Goal: Download file/media: Download file/media

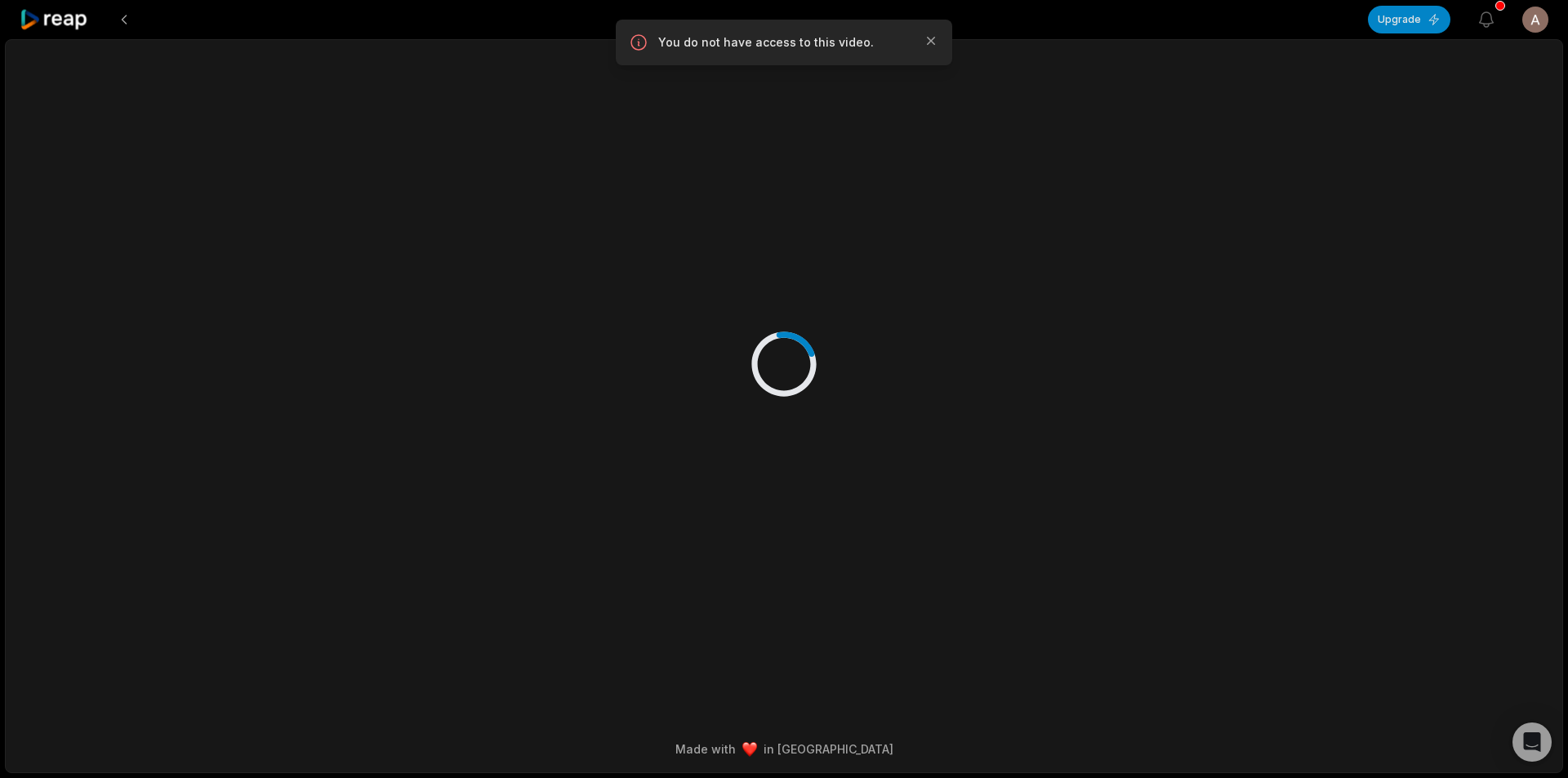
click at [83, 16] on icon at bounding box center [54, 20] width 69 height 22
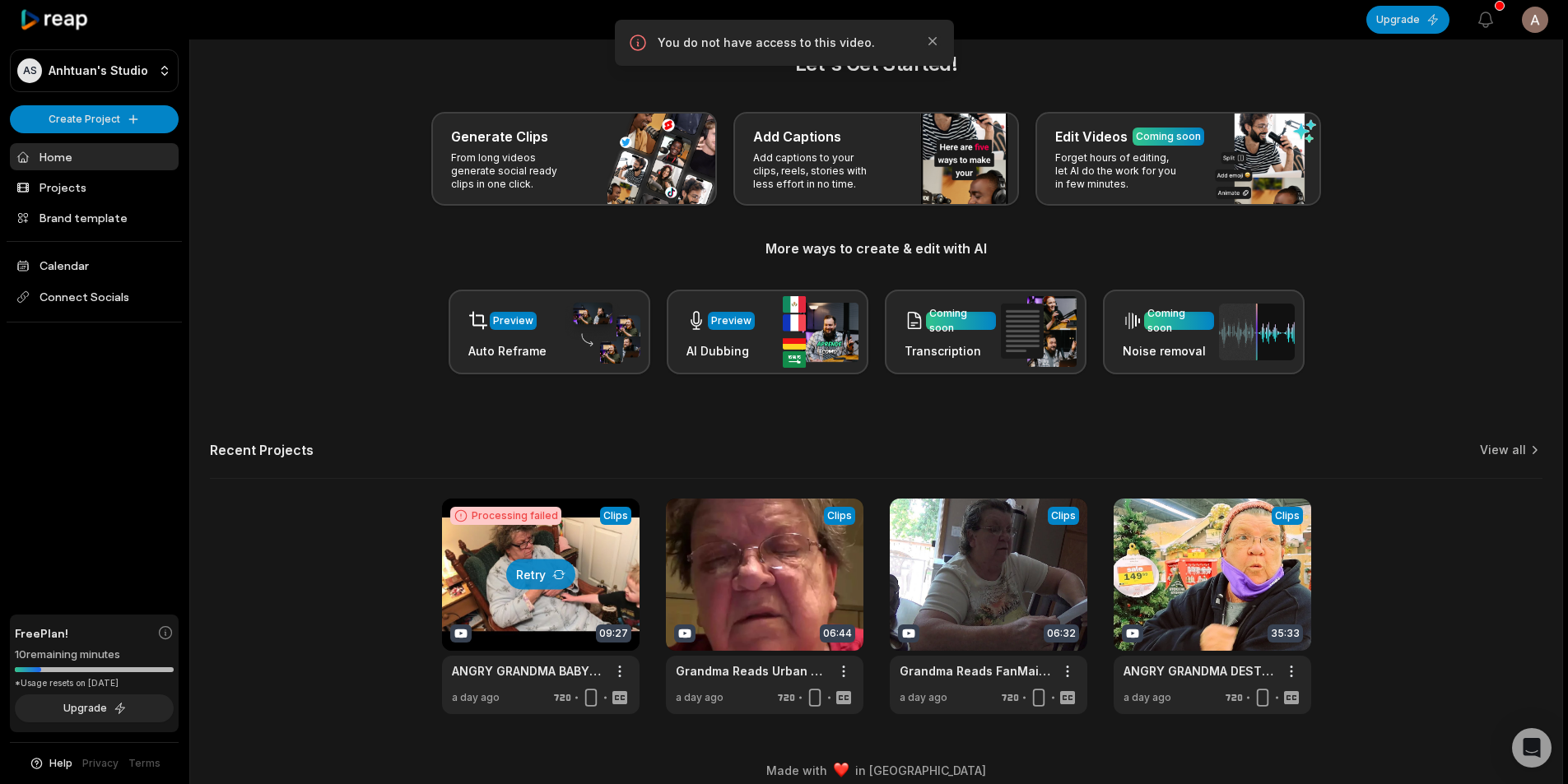
scroll to position [37, 0]
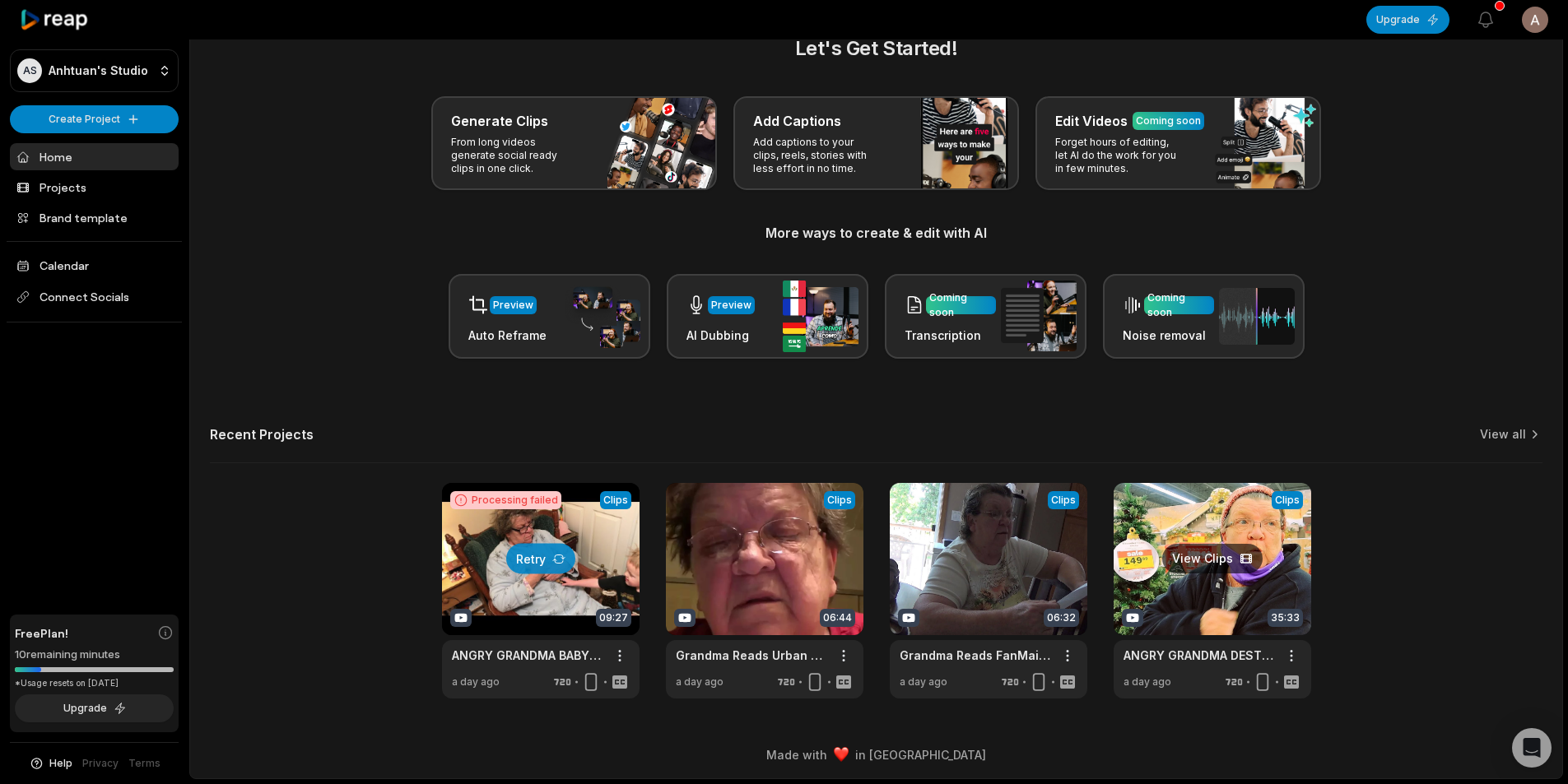
click at [1169, 591] on link at bounding box center [1213, 591] width 198 height 216
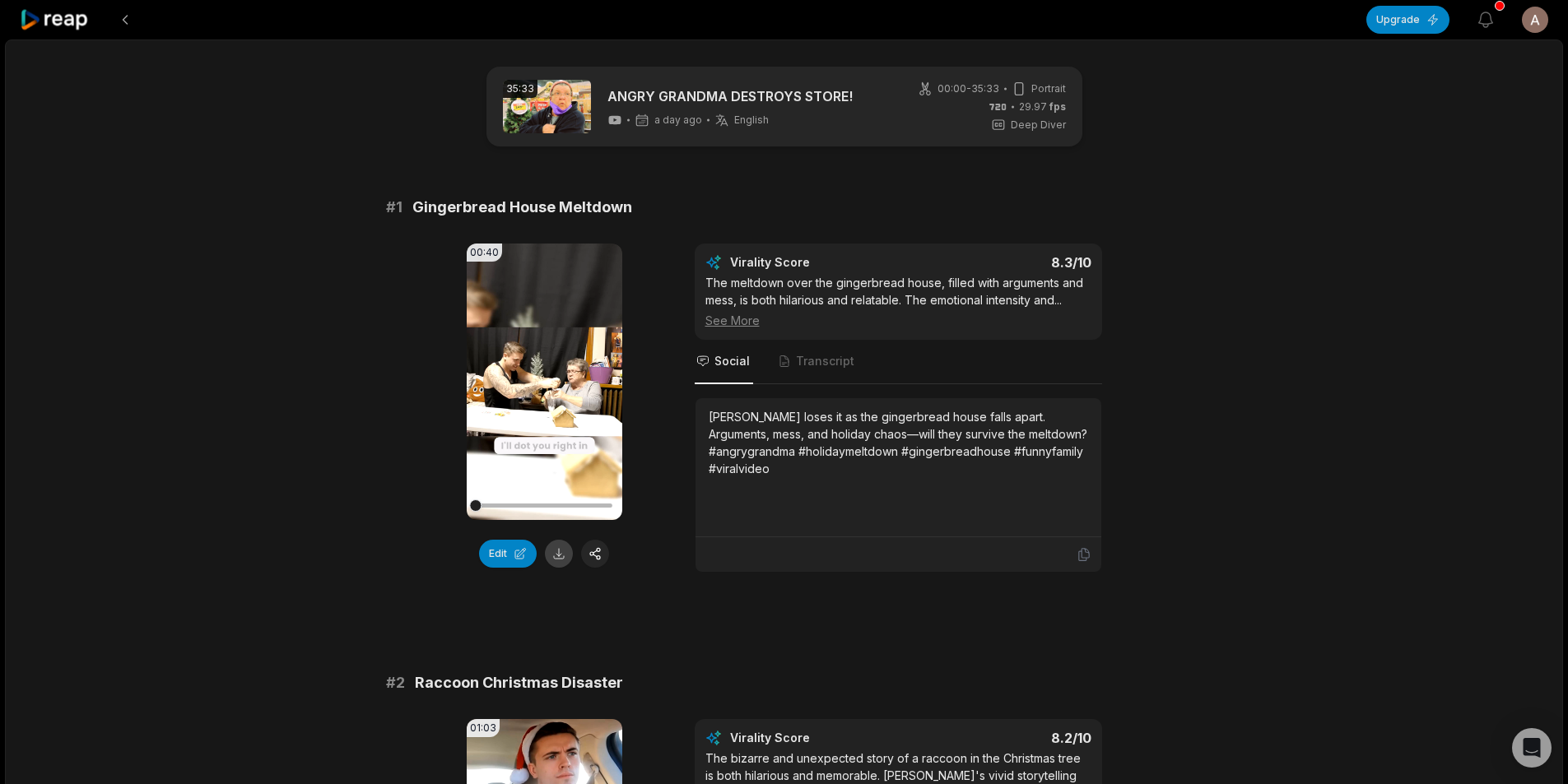
click at [555, 558] on button at bounding box center [559, 553] width 28 height 28
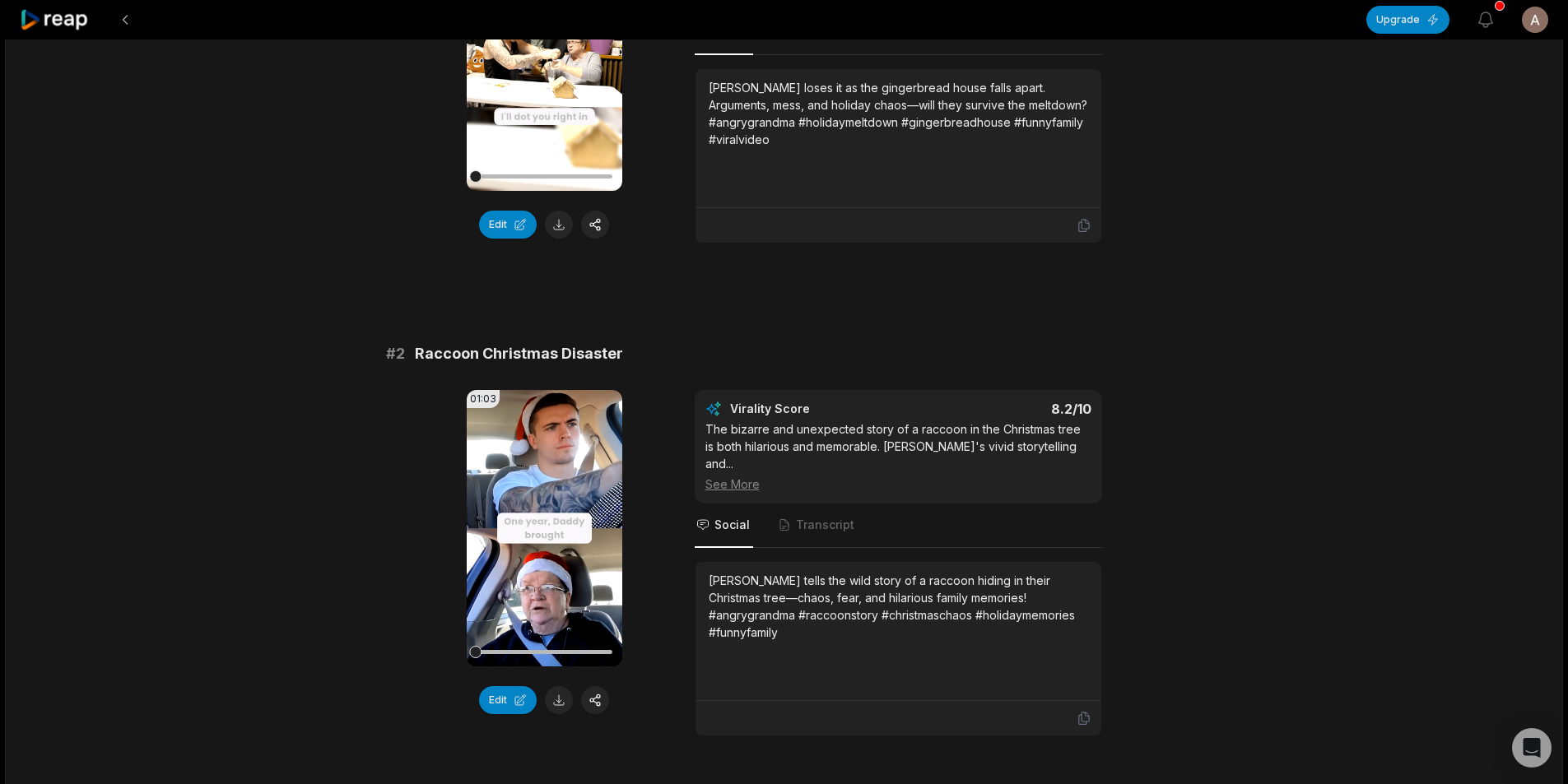
scroll to position [494, 0]
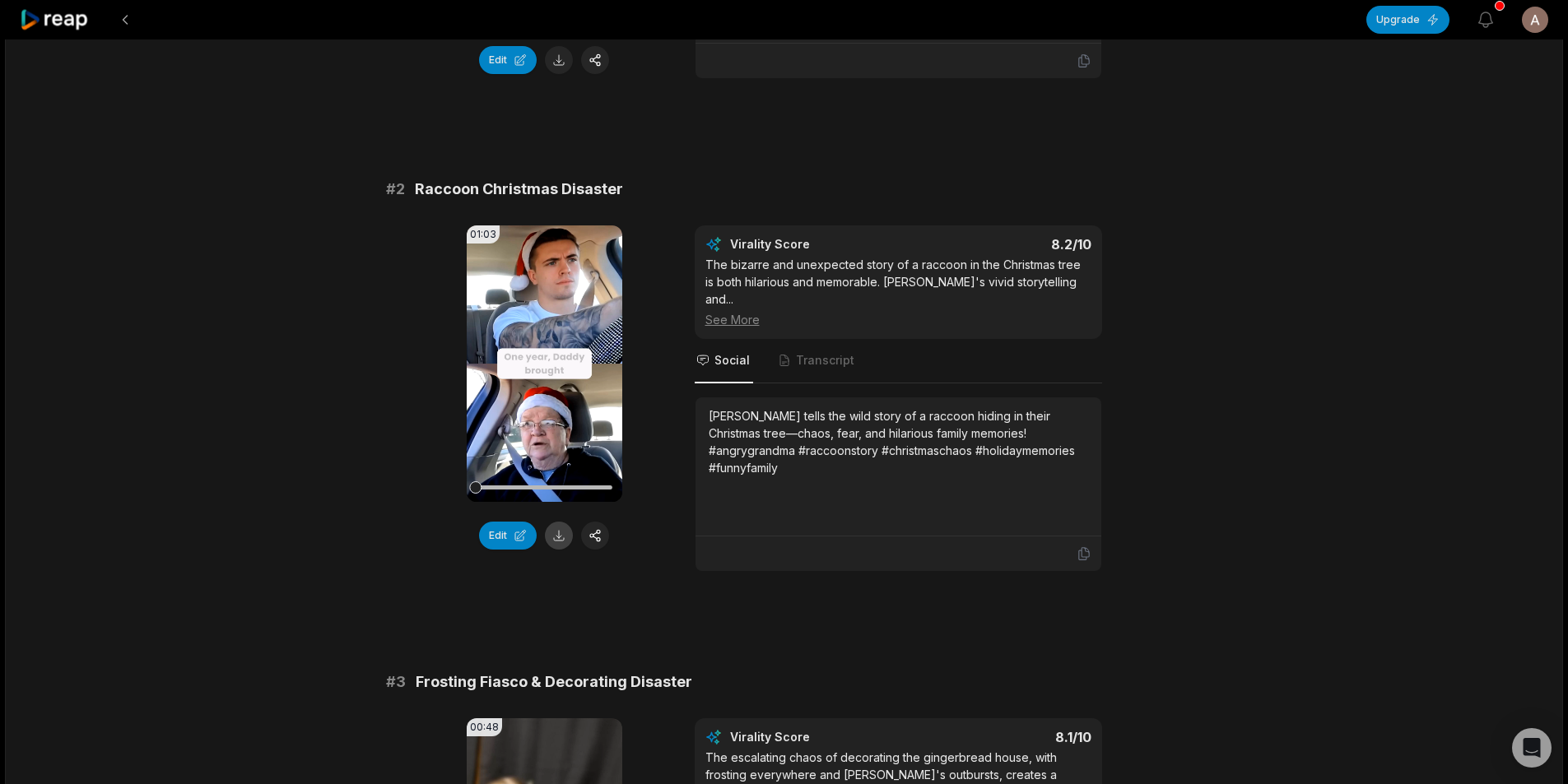
click at [555, 538] on button at bounding box center [559, 535] width 28 height 28
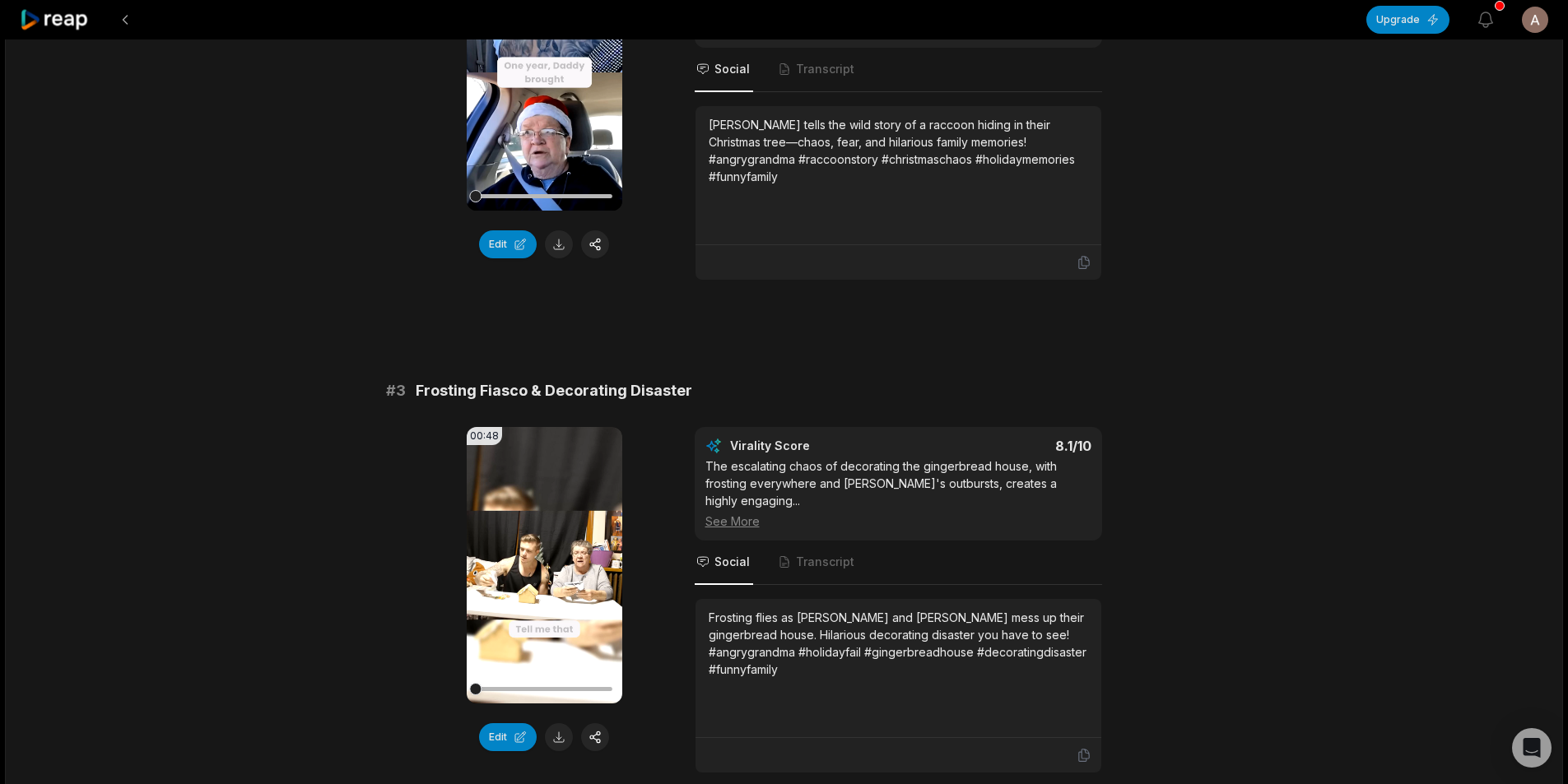
scroll to position [905, 0]
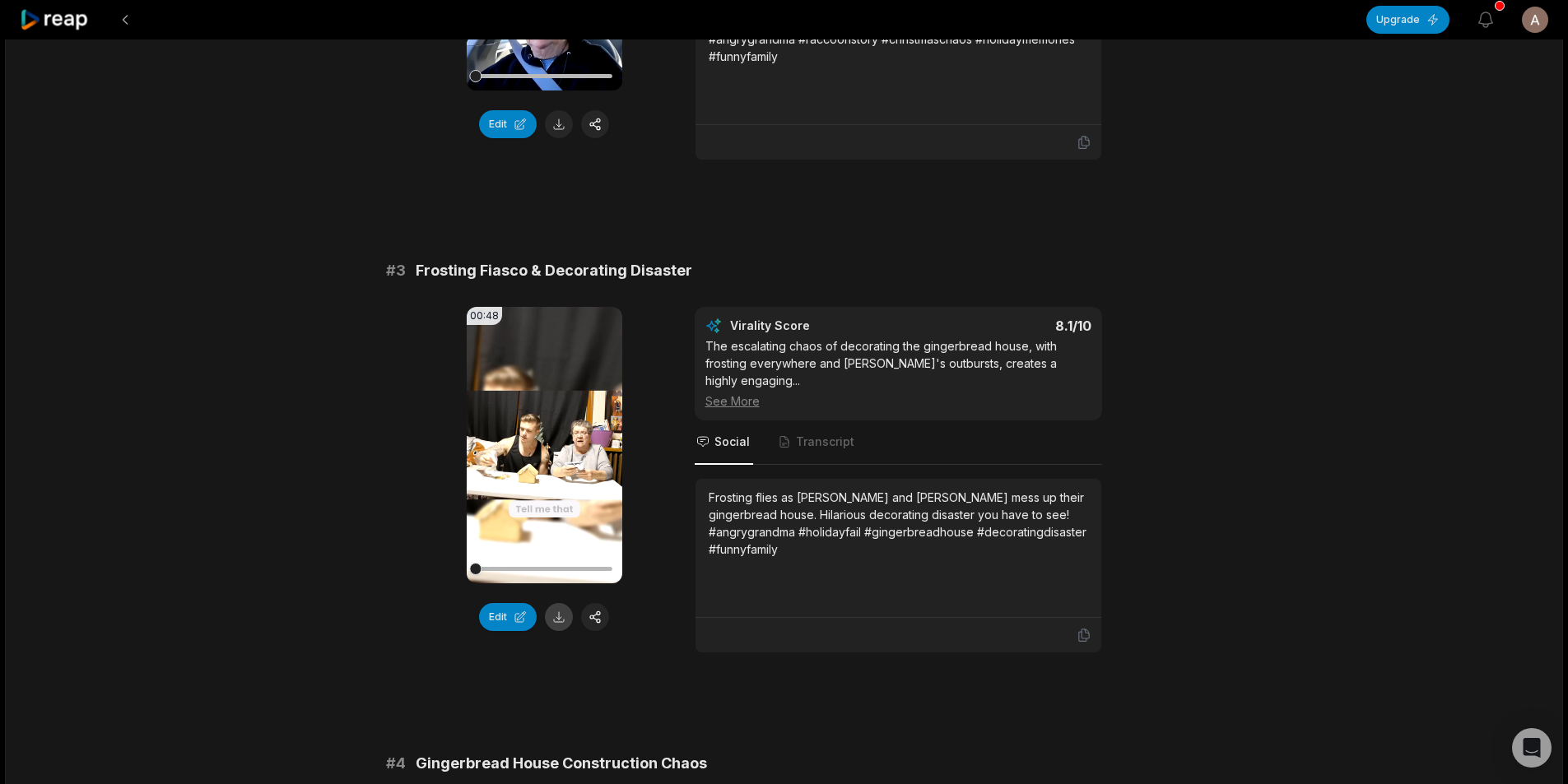
click at [563, 603] on button at bounding box center [559, 616] width 28 height 28
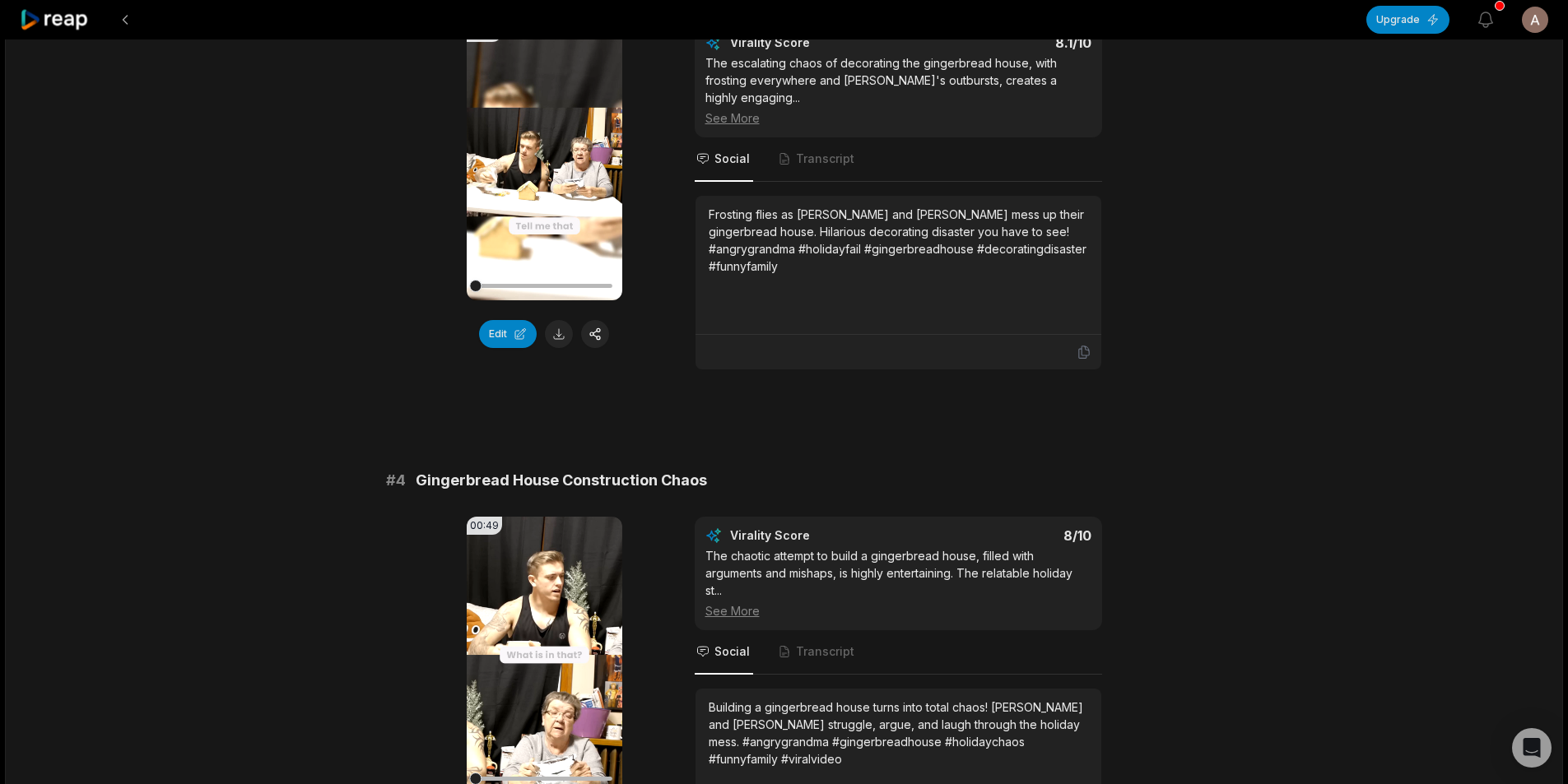
scroll to position [1316, 0]
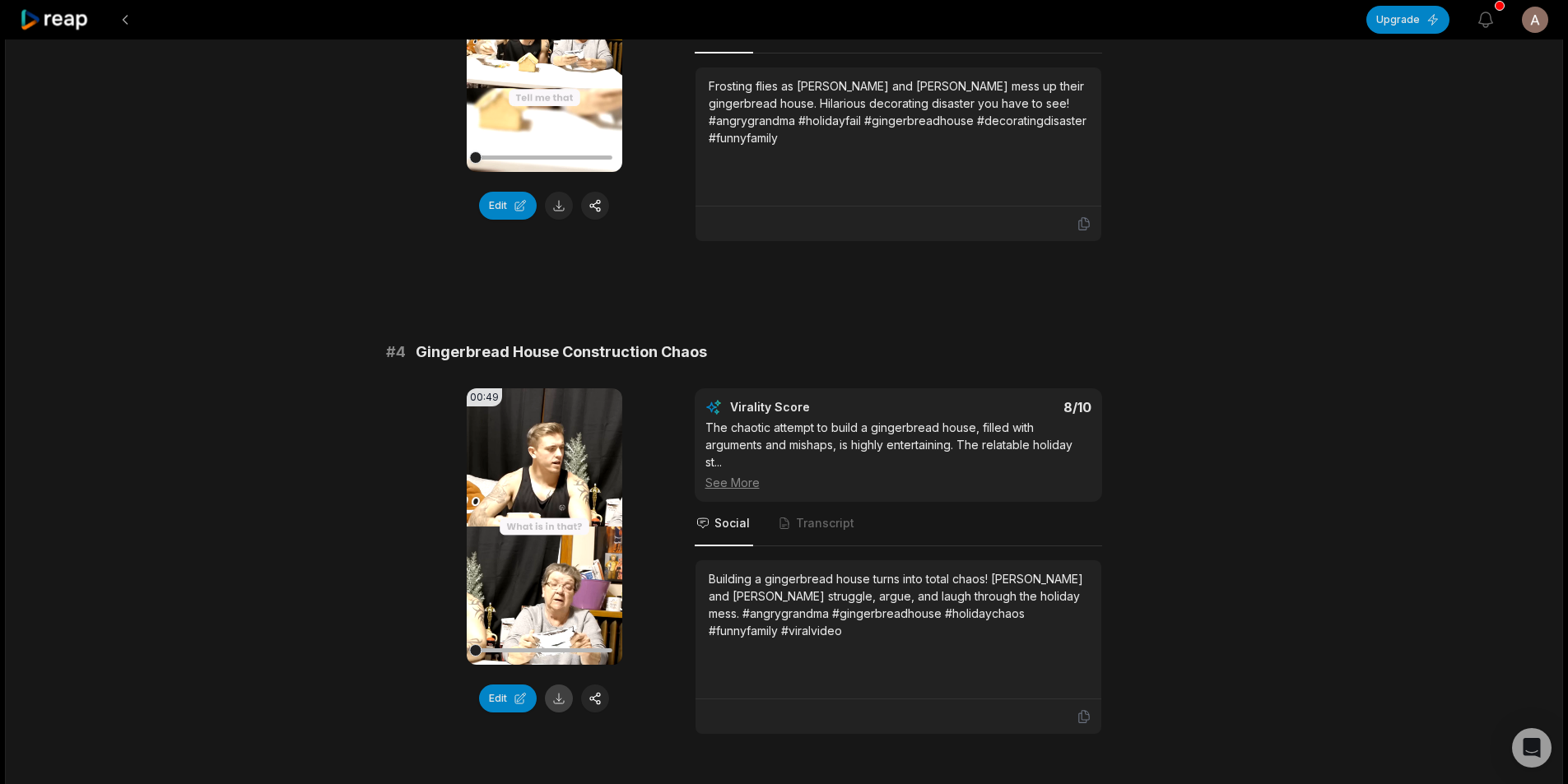
click at [561, 684] on button at bounding box center [559, 698] width 28 height 28
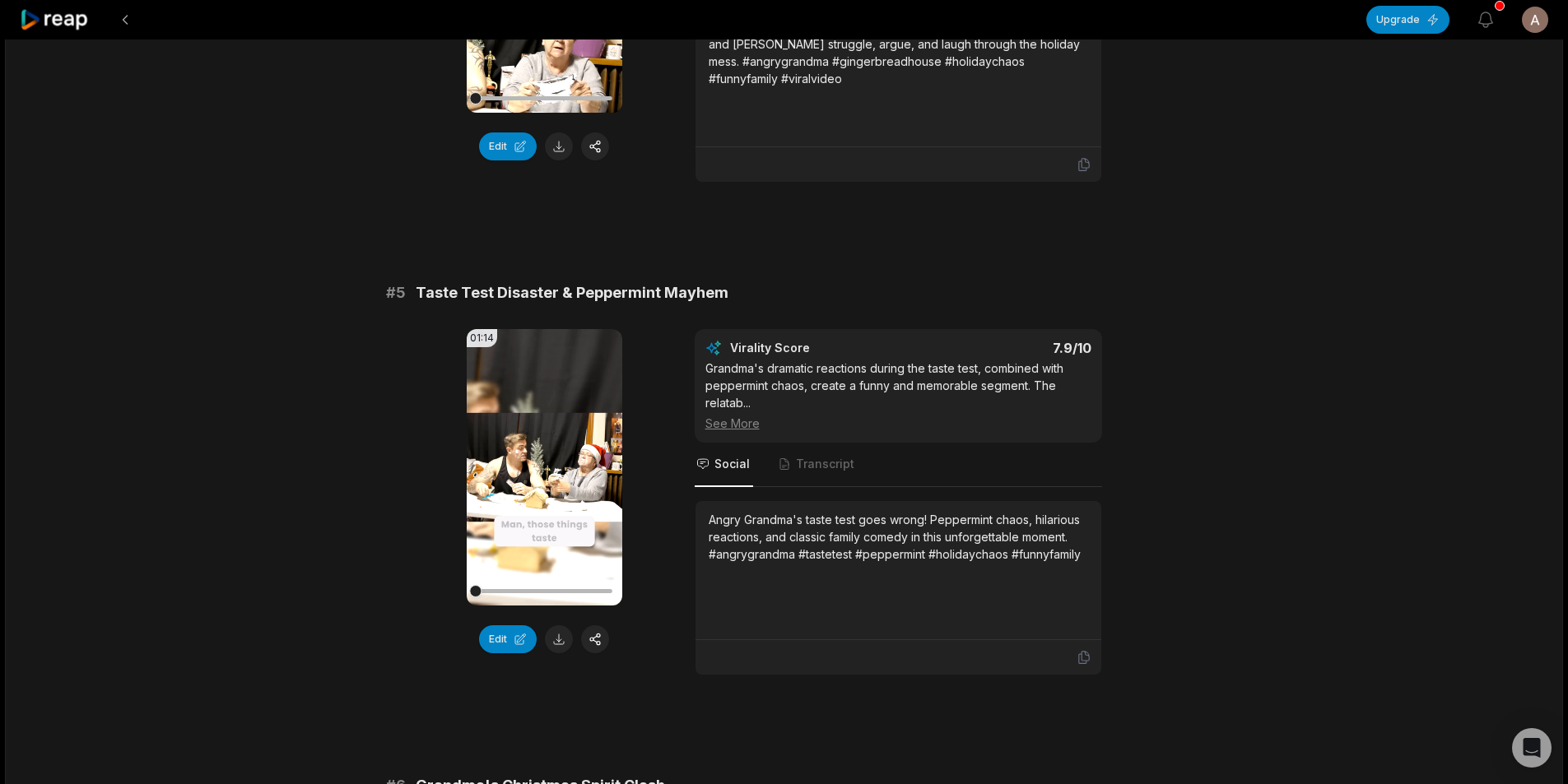
scroll to position [1892, 0]
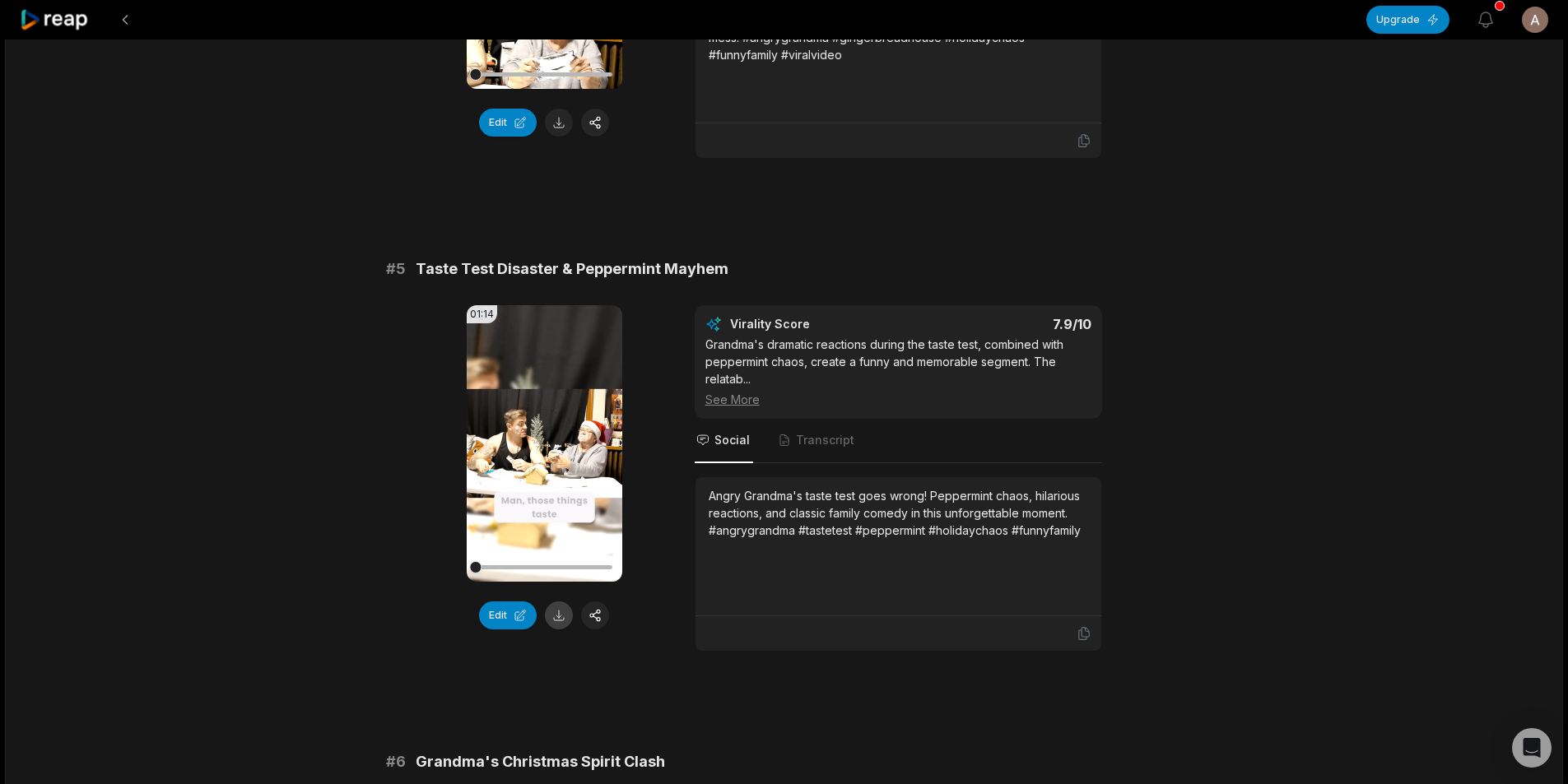
click at [558, 605] on button at bounding box center [559, 615] width 28 height 28
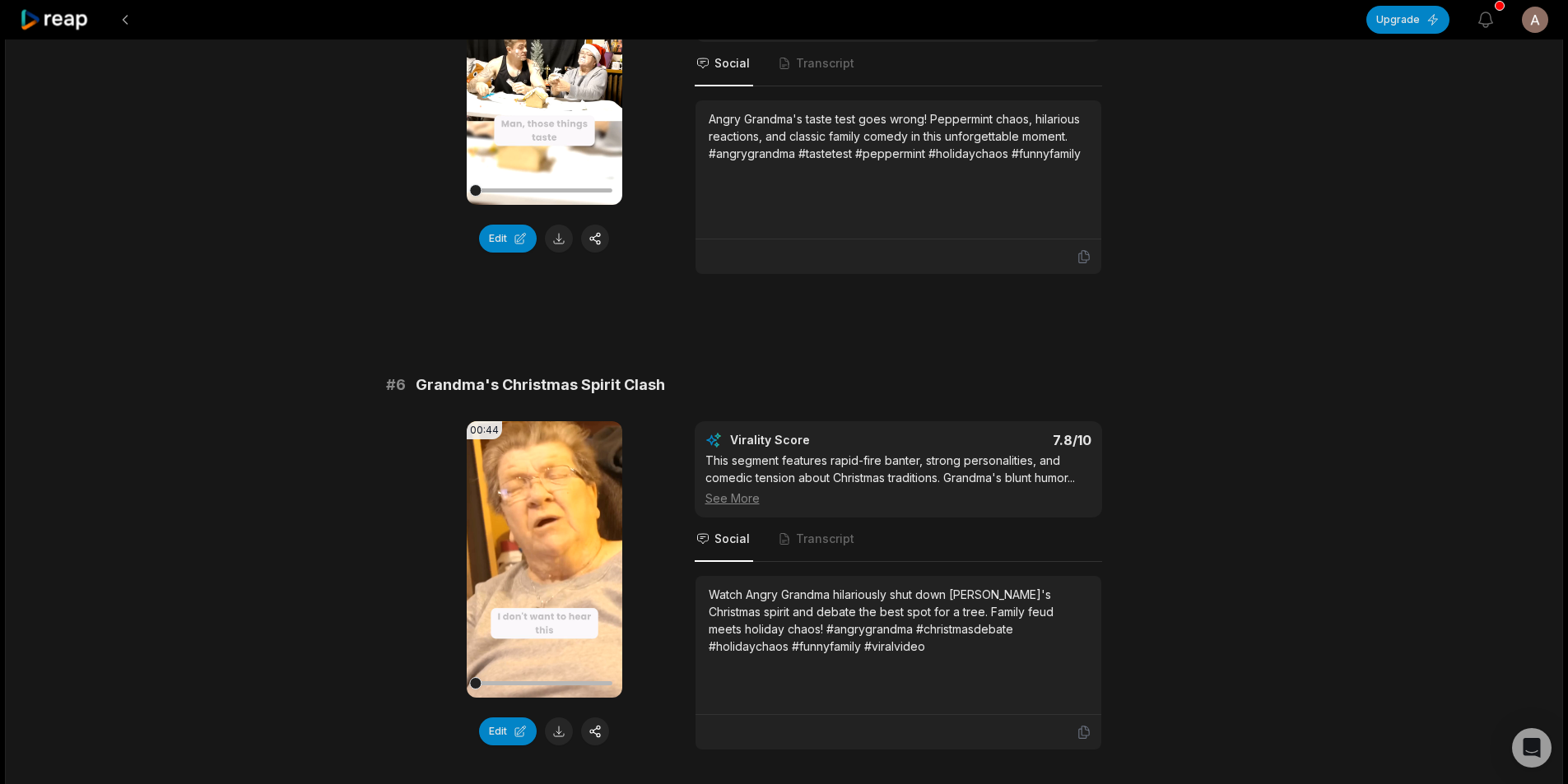
scroll to position [2303, 0]
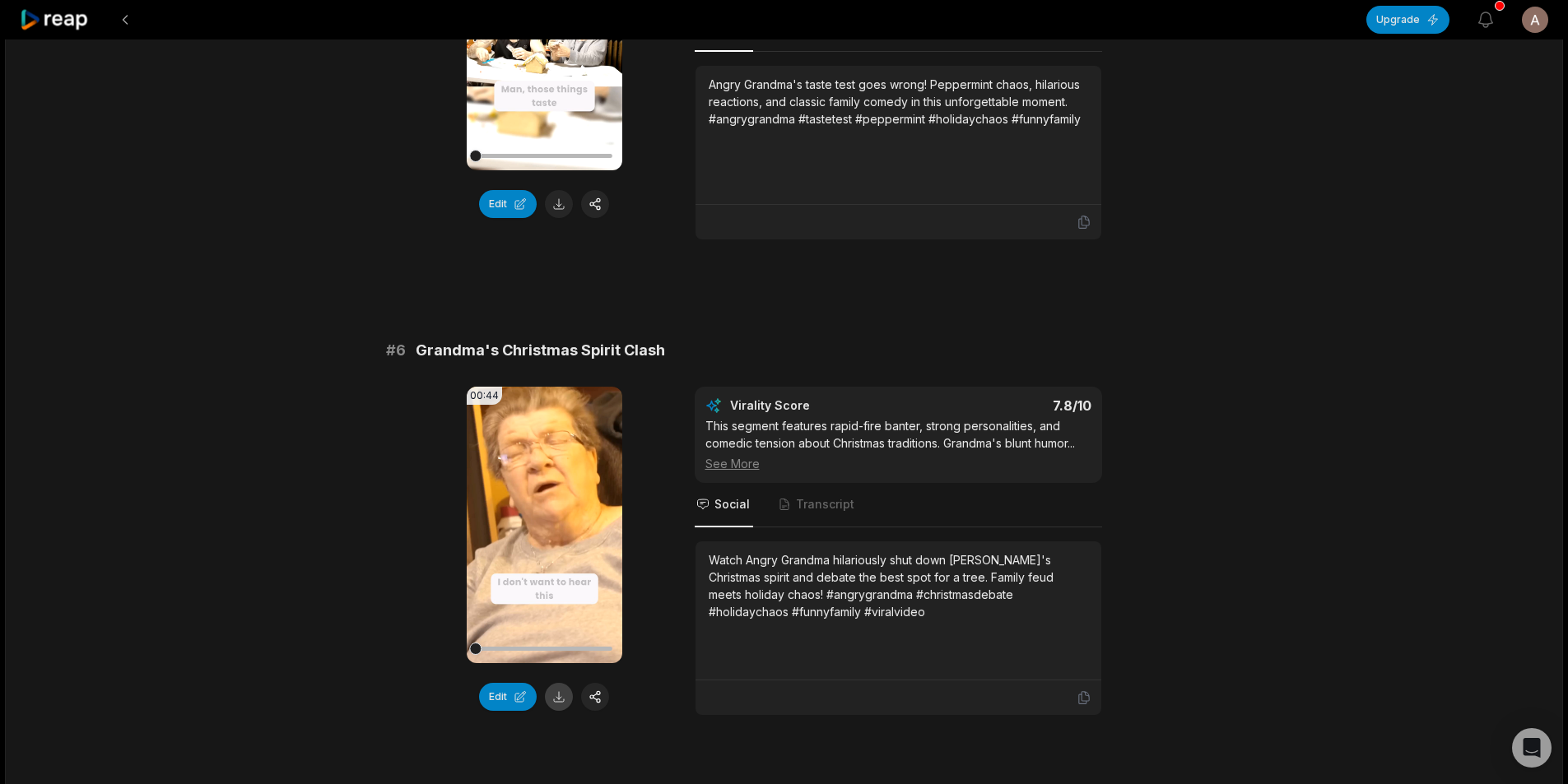
click at [554, 682] on button at bounding box center [559, 696] width 28 height 28
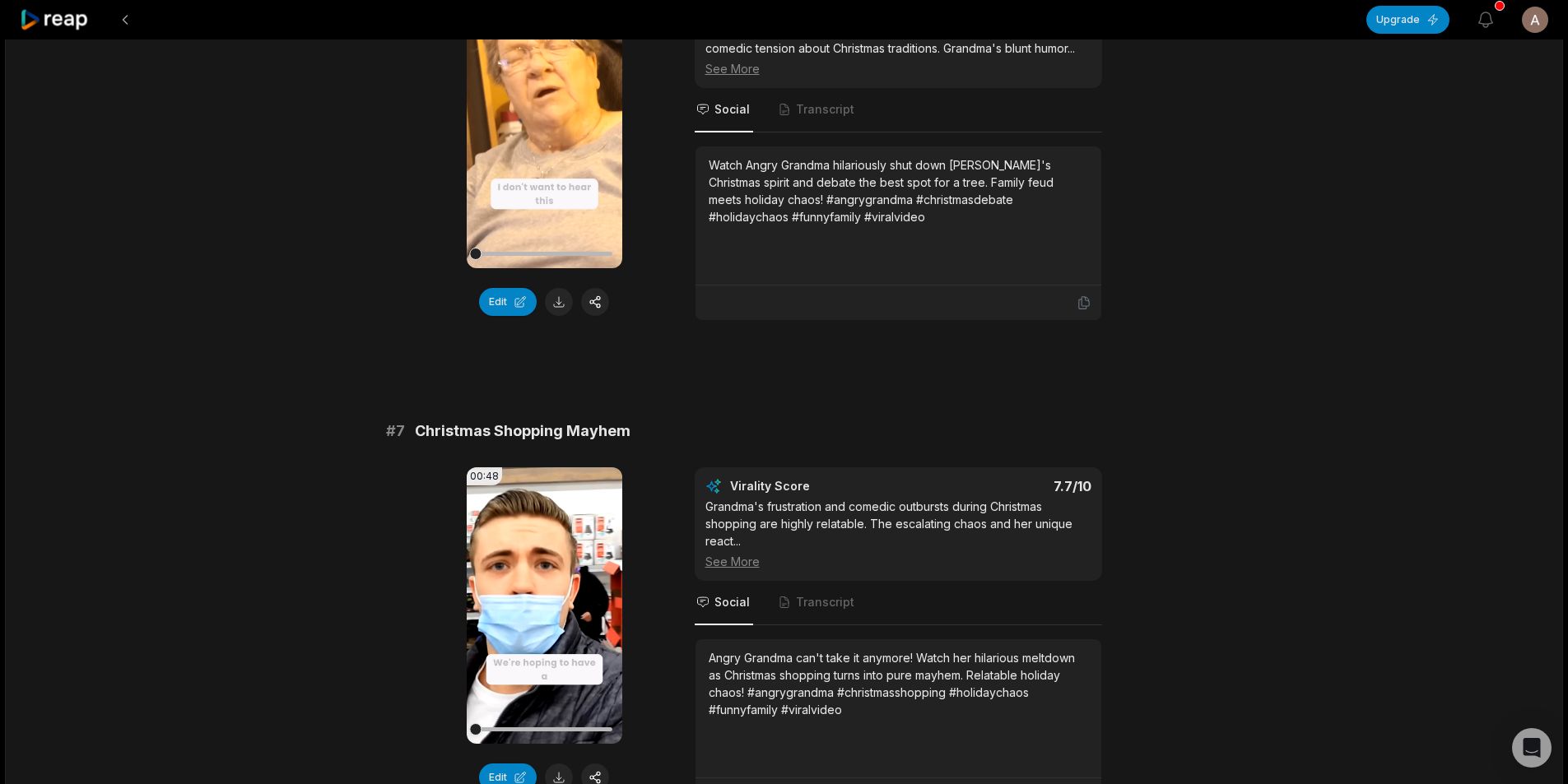
scroll to position [2797, 0]
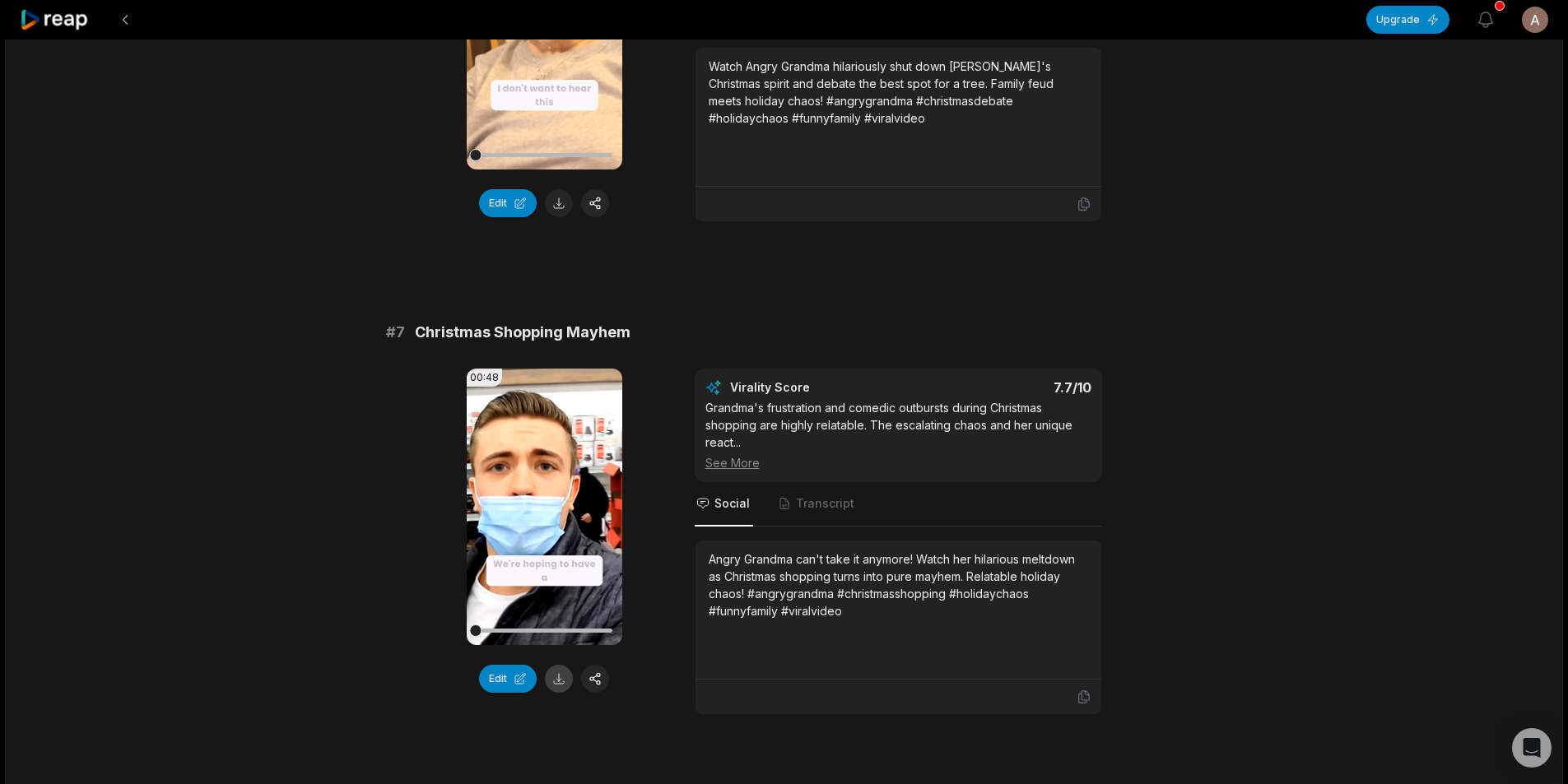
click at [560, 664] on button at bounding box center [559, 678] width 28 height 28
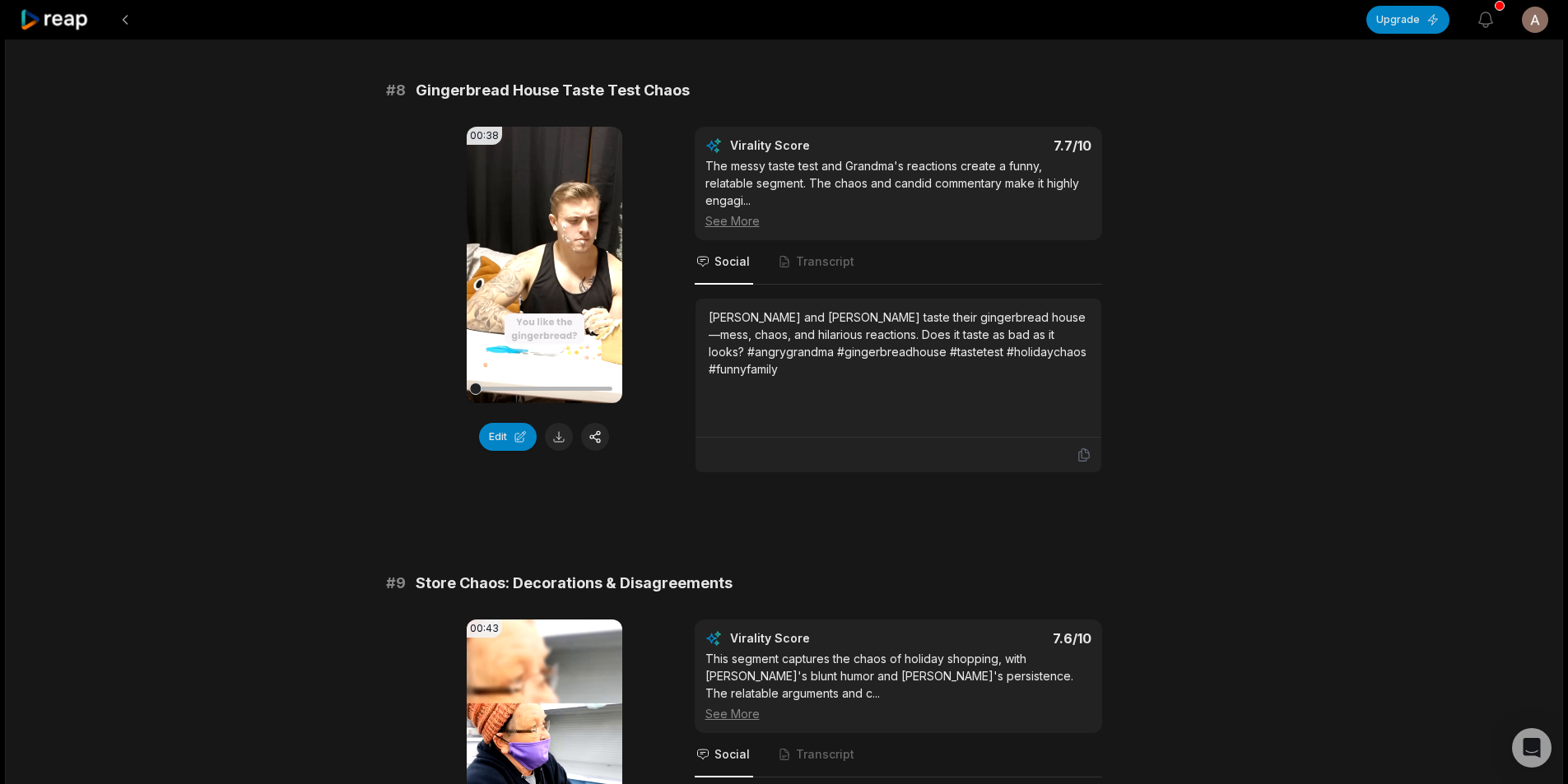
scroll to position [3538, 0]
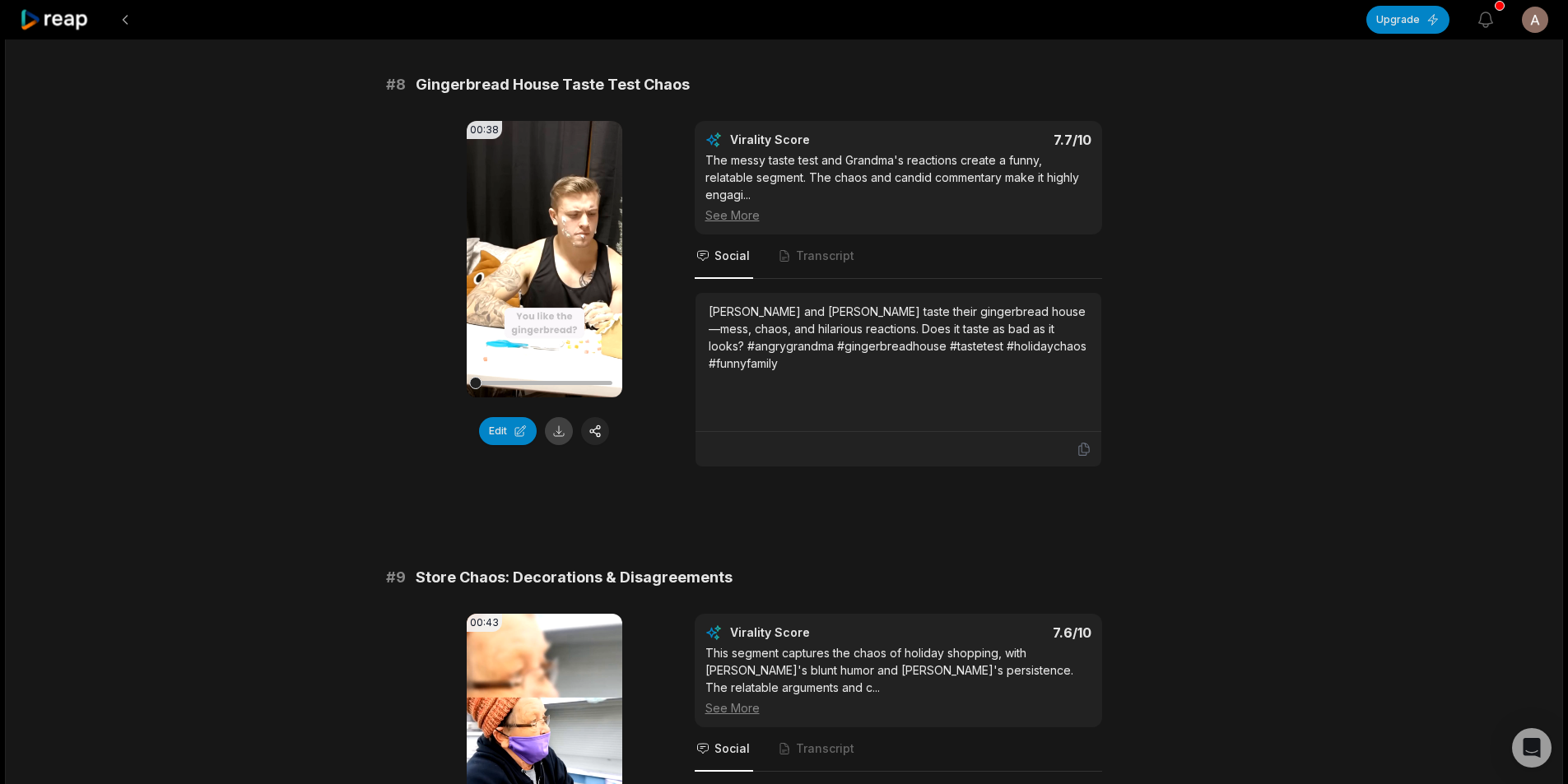
click at [557, 419] on button at bounding box center [559, 431] width 28 height 28
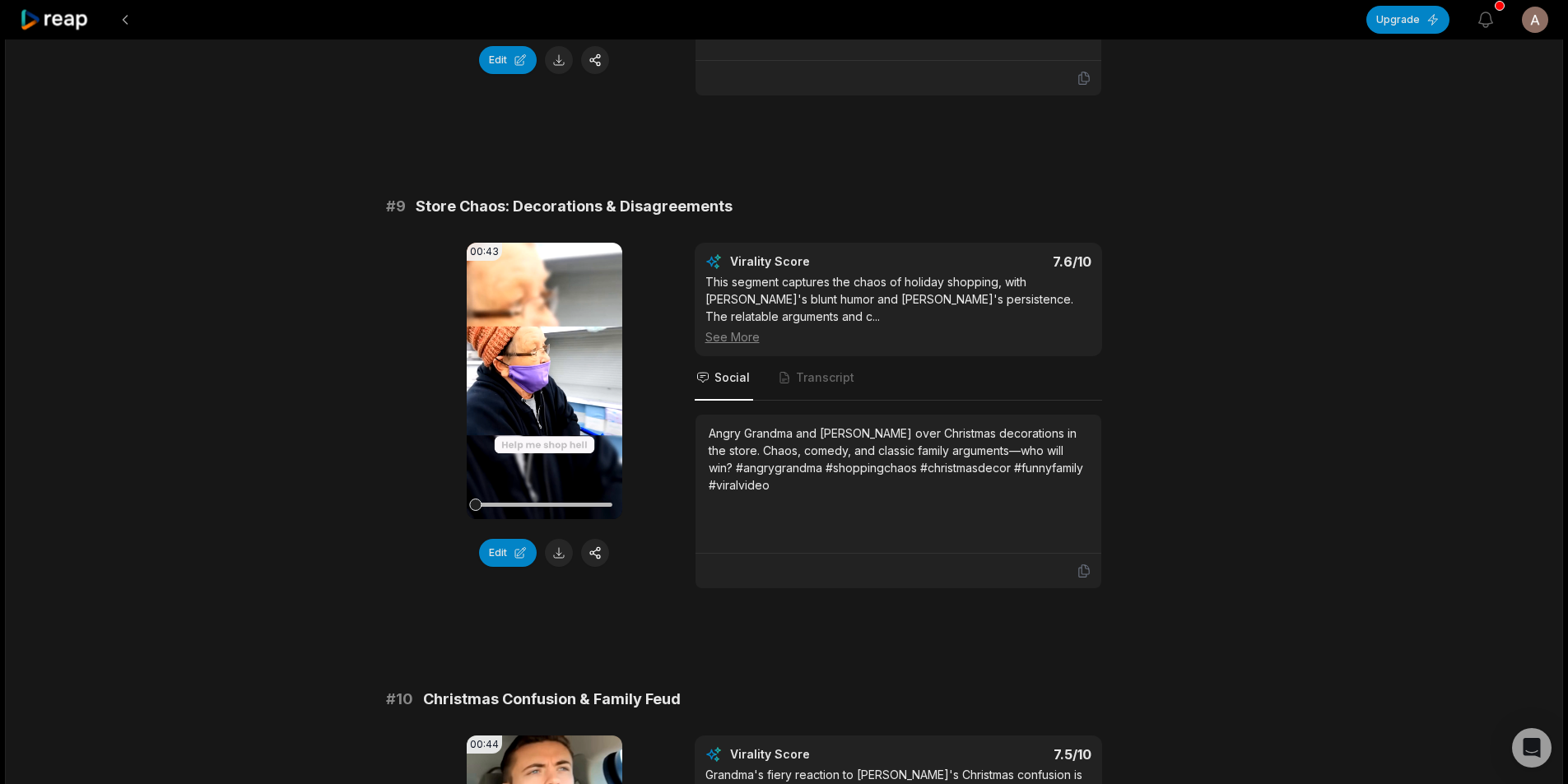
scroll to position [3867, 0]
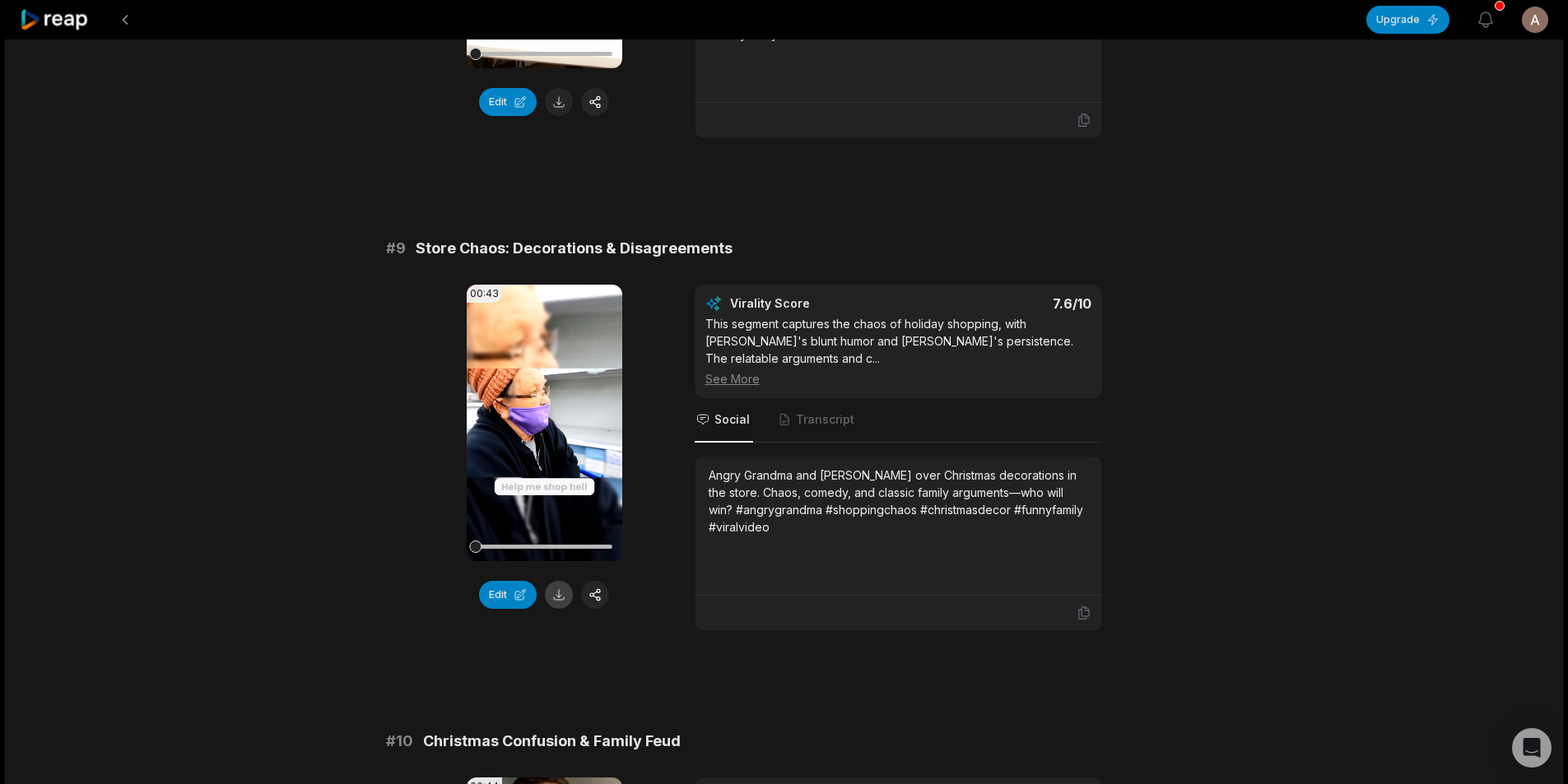
click at [563, 581] on button at bounding box center [559, 595] width 28 height 28
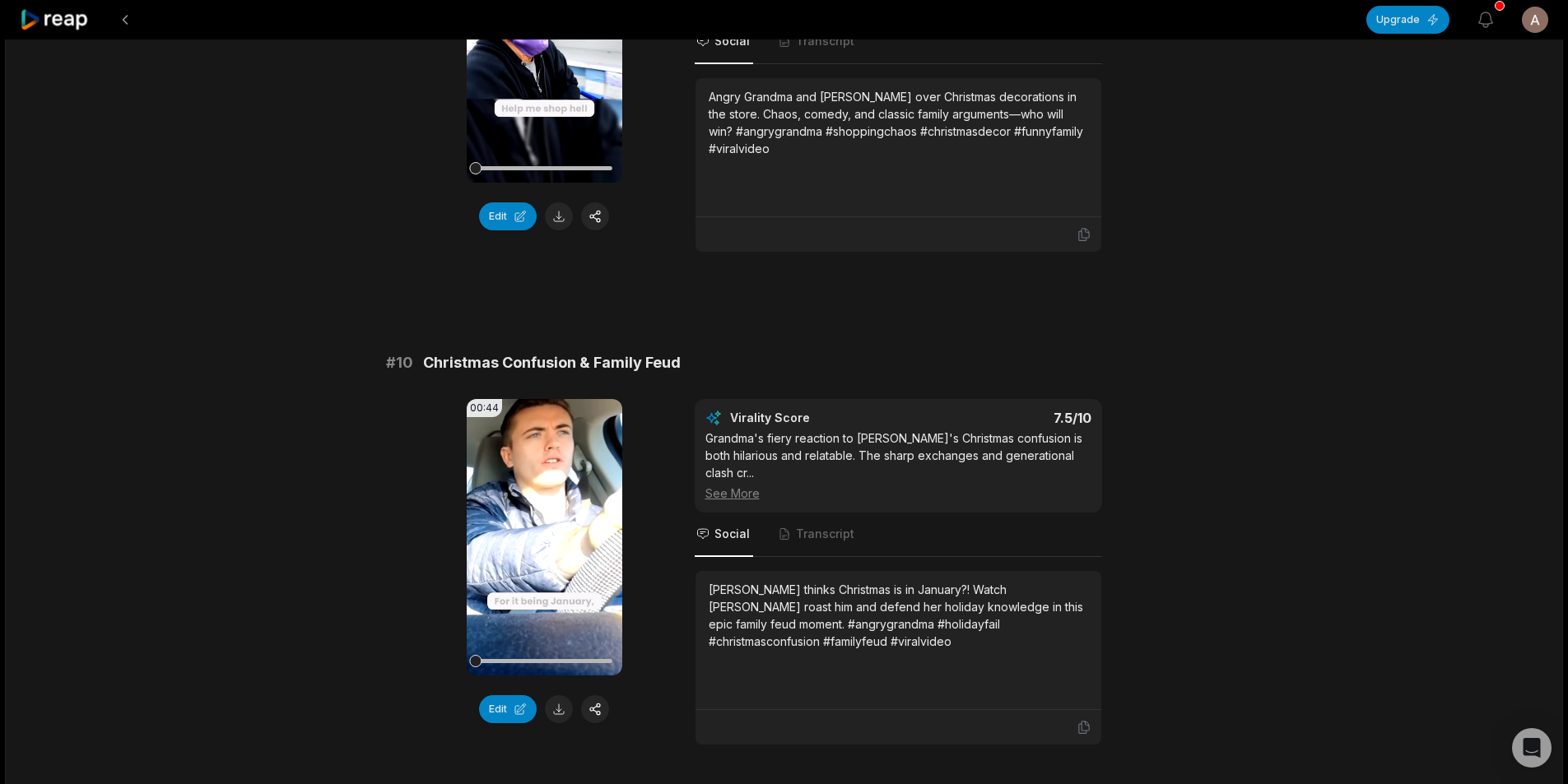
scroll to position [4277, 0]
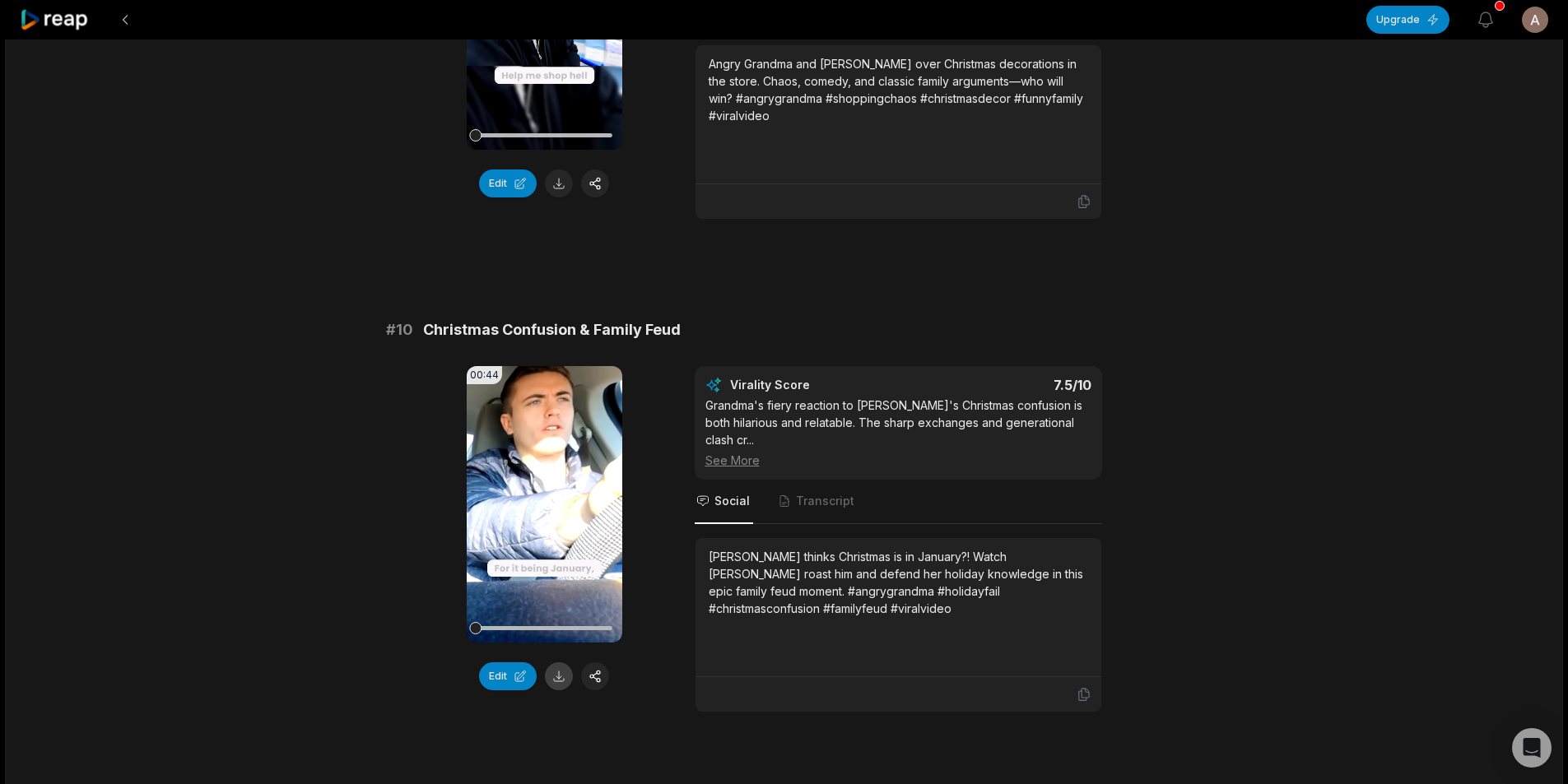
click at [561, 663] on button at bounding box center [559, 676] width 28 height 28
click at [784, 783] on link "2" at bounding box center [784, 797] width 27 height 26
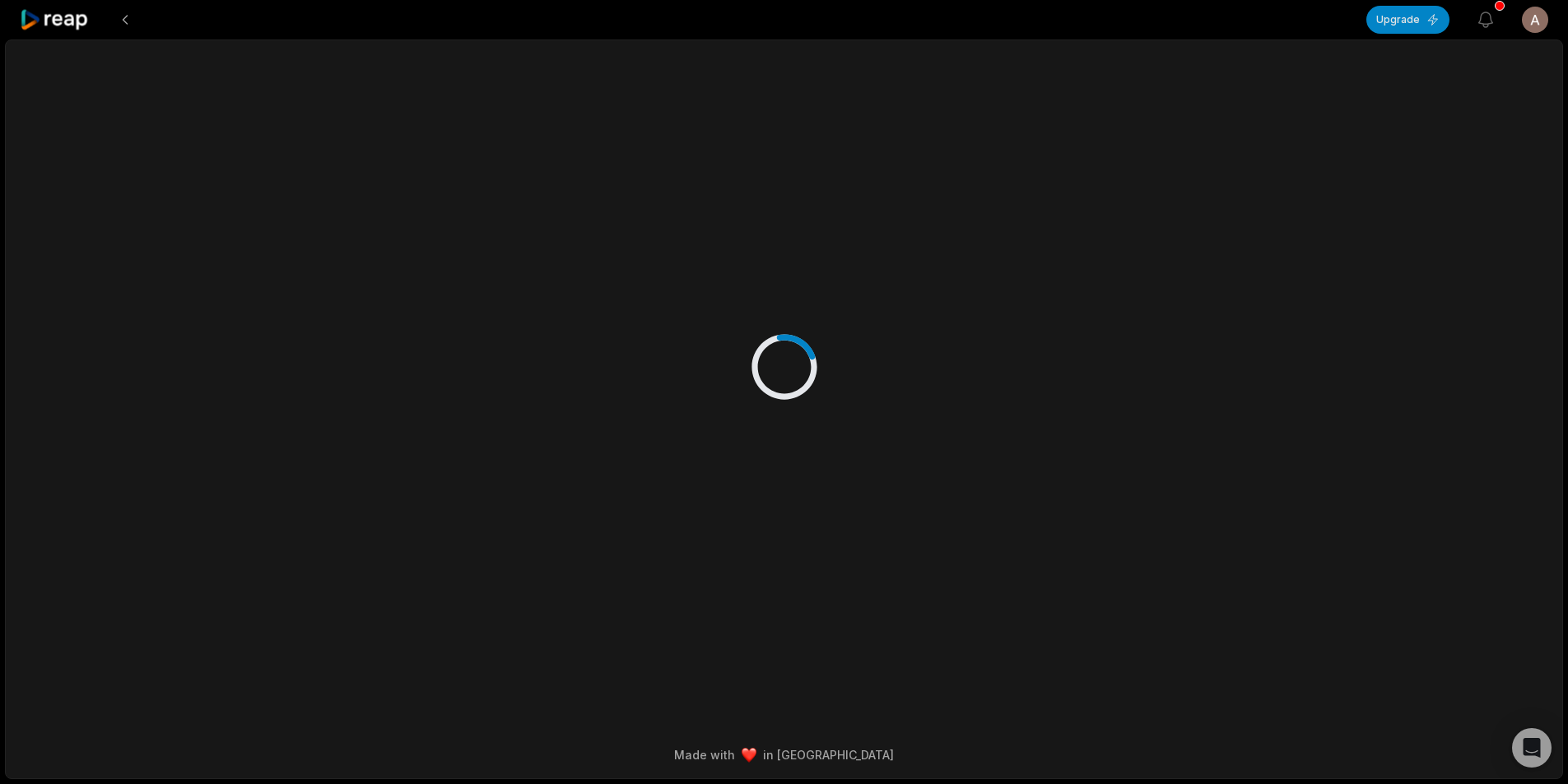
scroll to position [0, 0]
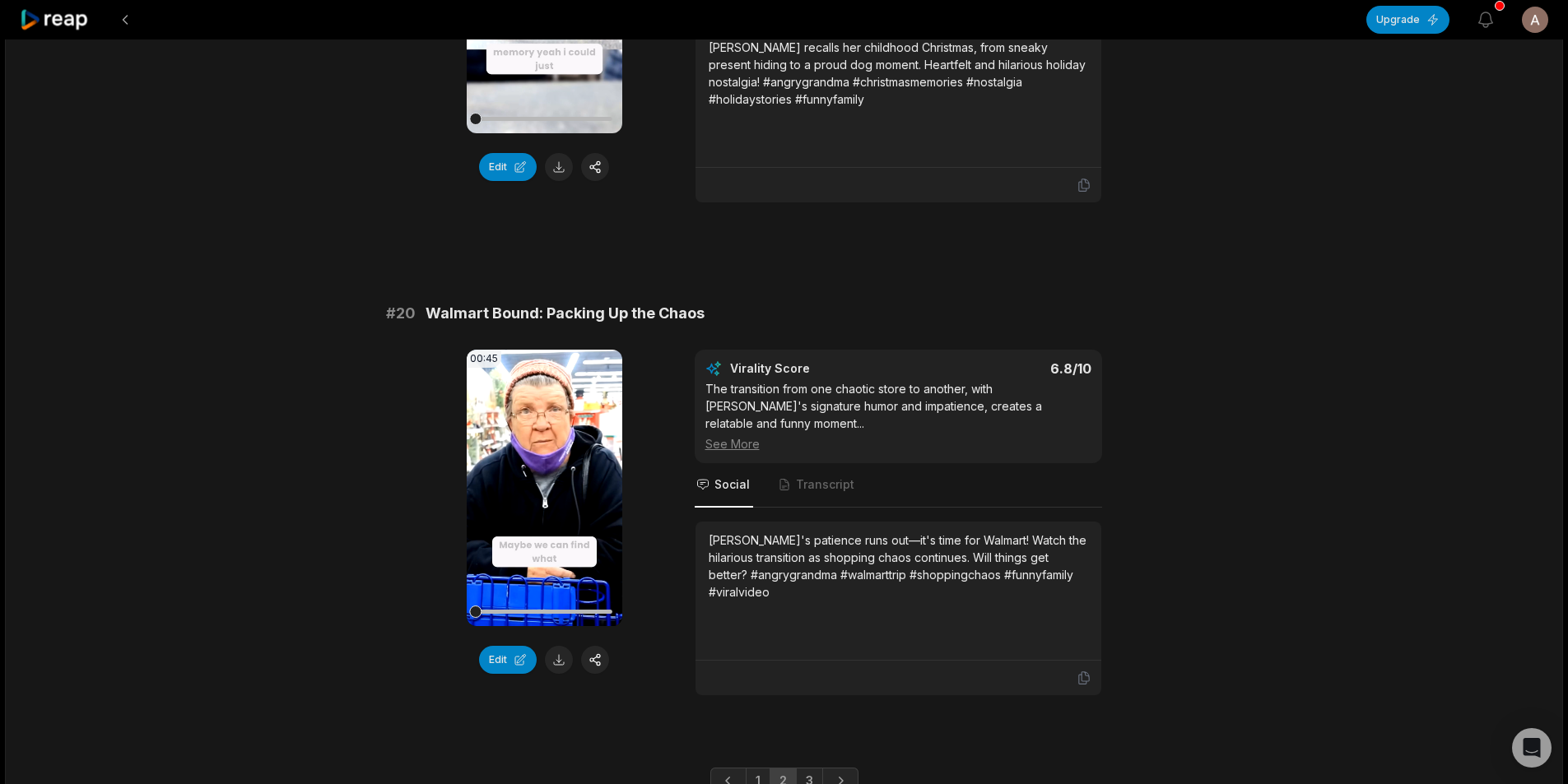
scroll to position [4277, 0]
click at [565, 645] on button at bounding box center [559, 659] width 28 height 28
click at [810, 767] on link "3" at bounding box center [810, 779] width 27 height 26
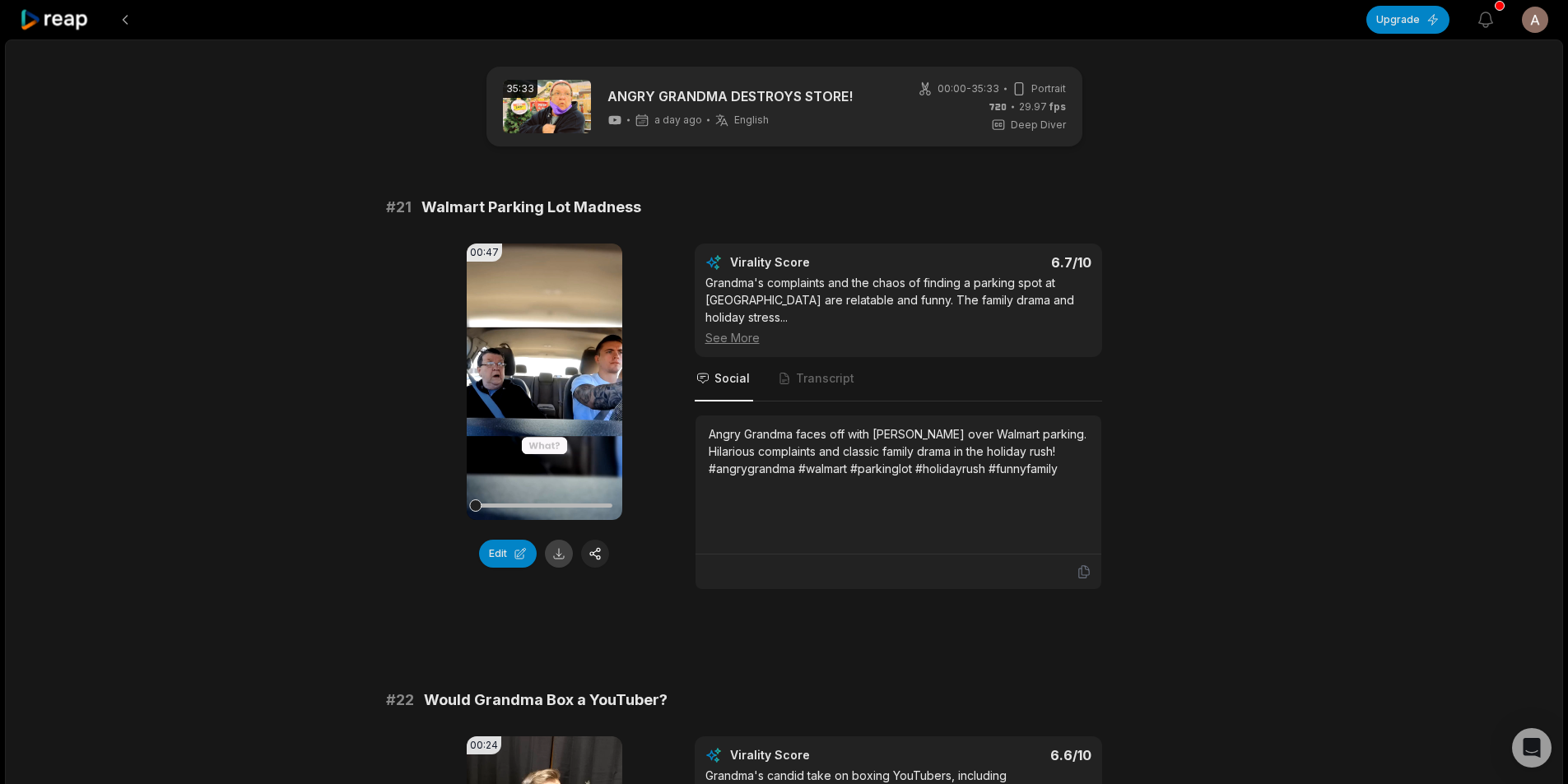
click at [560, 553] on button at bounding box center [559, 553] width 28 height 28
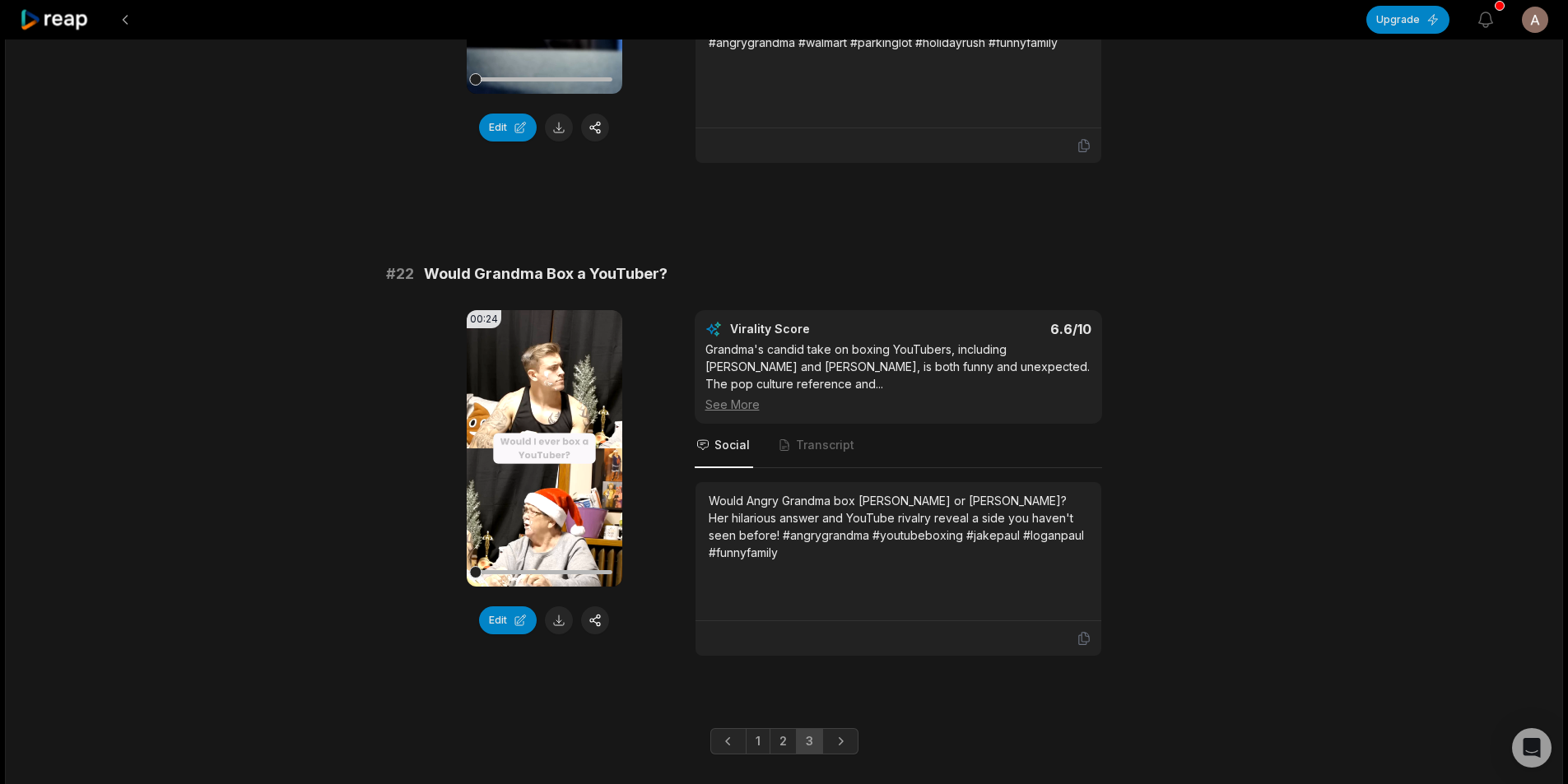
scroll to position [462, 0]
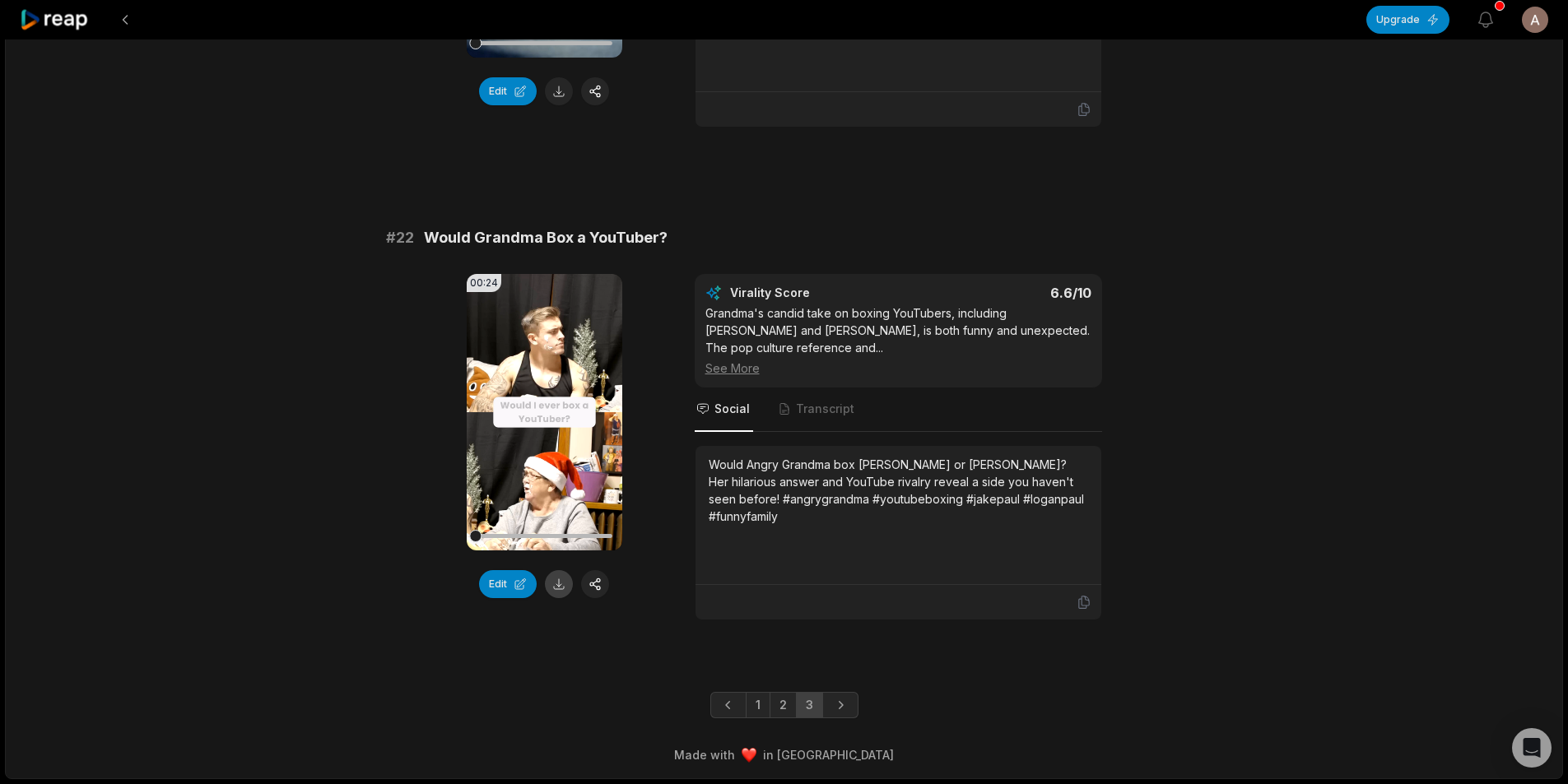
click at [561, 588] on button at bounding box center [559, 584] width 28 height 28
click at [1188, 102] on div "35:33 ANGRY GRANDMA DESTROYS STORE! a day ago English en 00:00 - 35:33 Portrait…" at bounding box center [784, 179] width 1558 height 1202
click at [124, 20] on button at bounding box center [125, 19] width 30 height 30
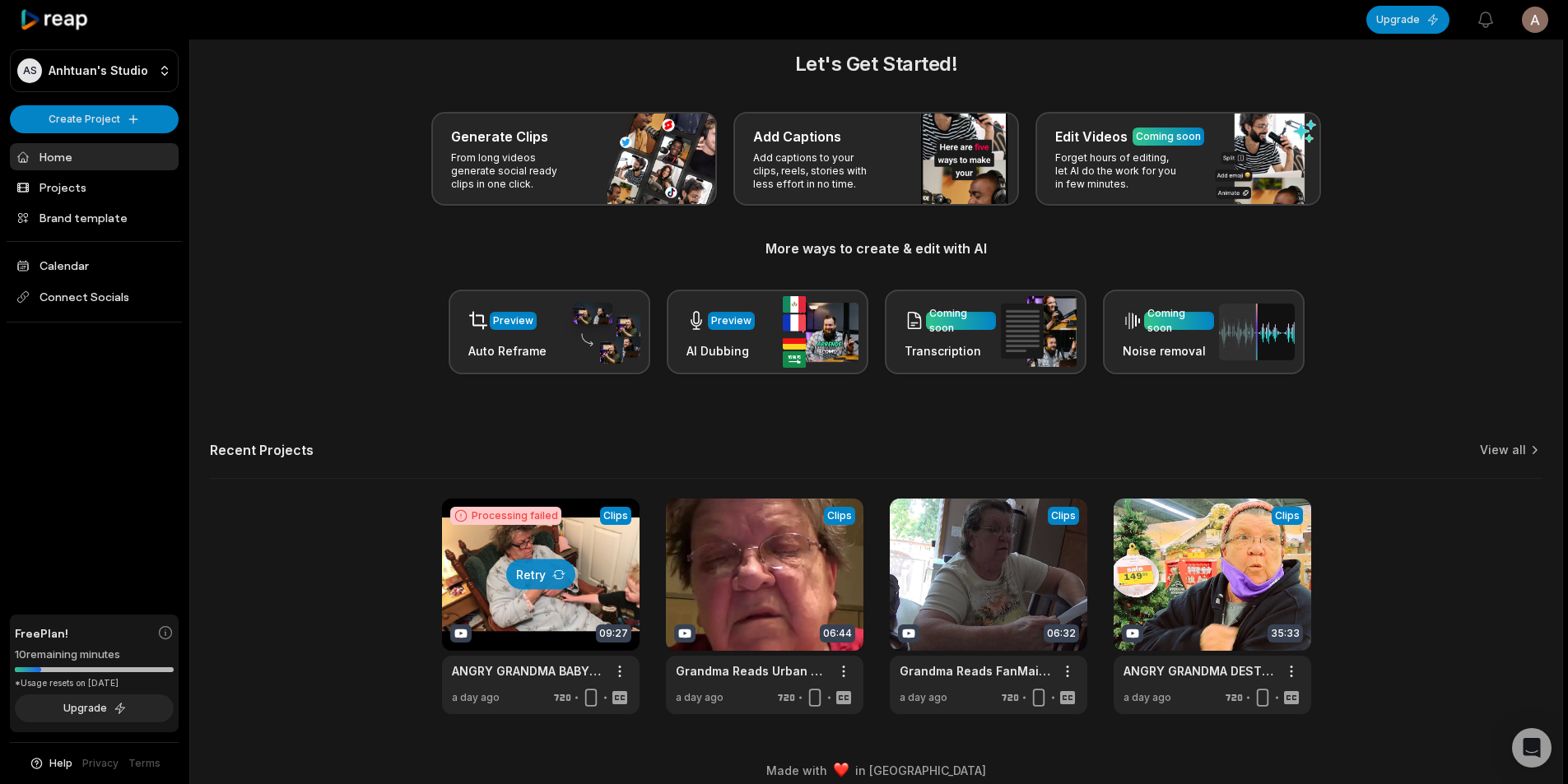
scroll to position [37, 0]
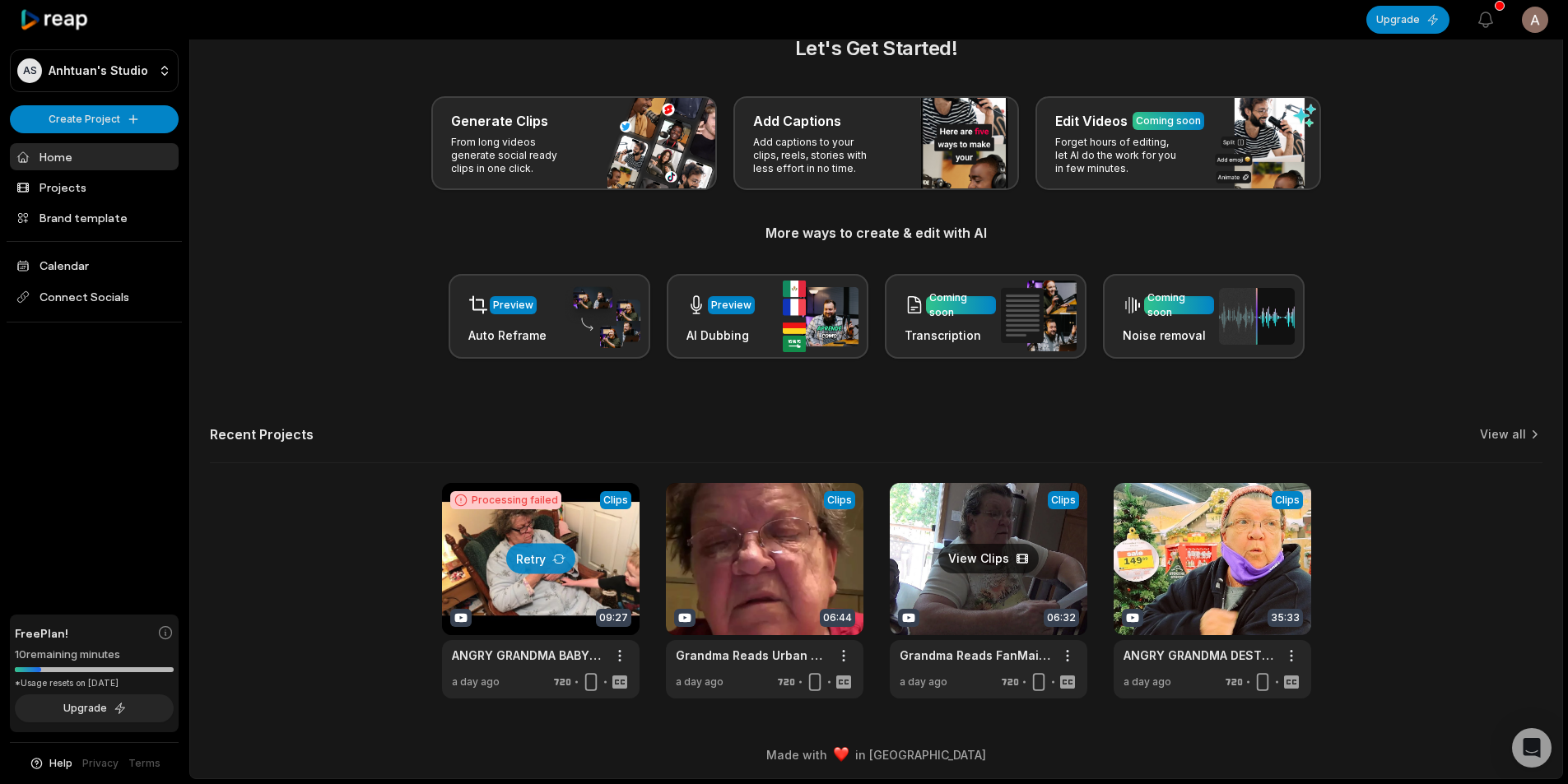
click at [993, 588] on link at bounding box center [989, 591] width 198 height 216
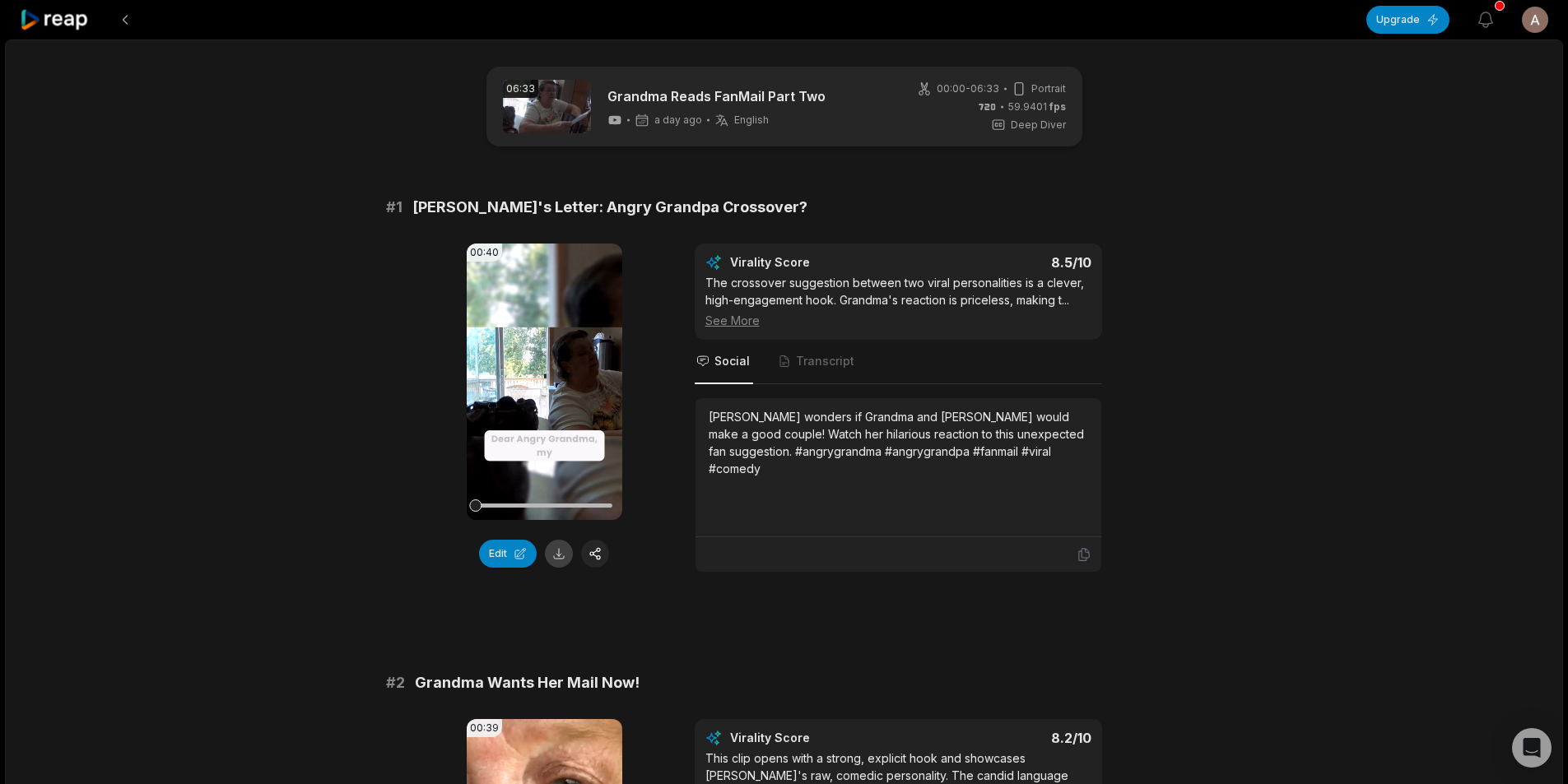
click at [557, 561] on button at bounding box center [559, 553] width 28 height 28
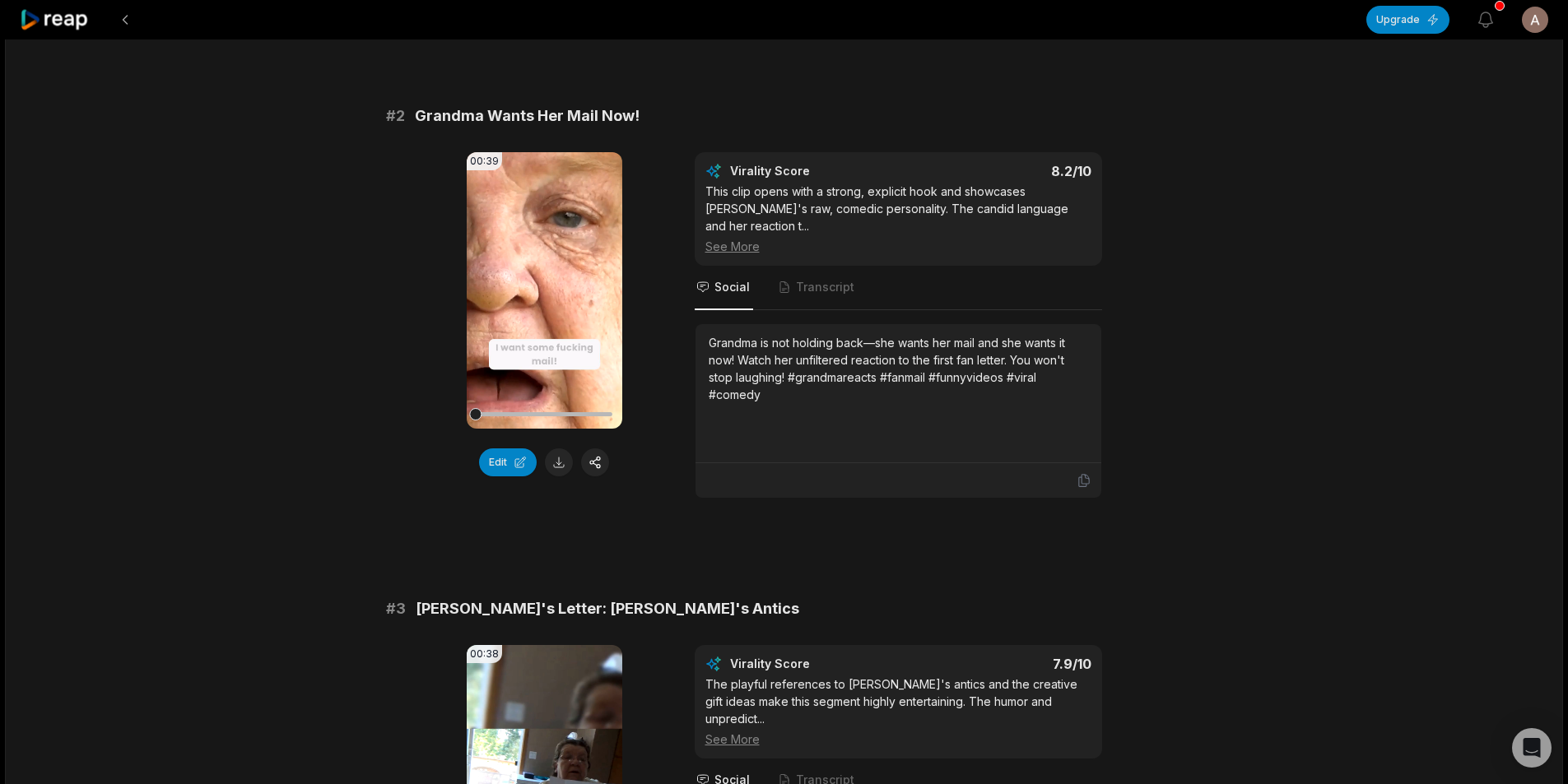
scroll to position [576, 0]
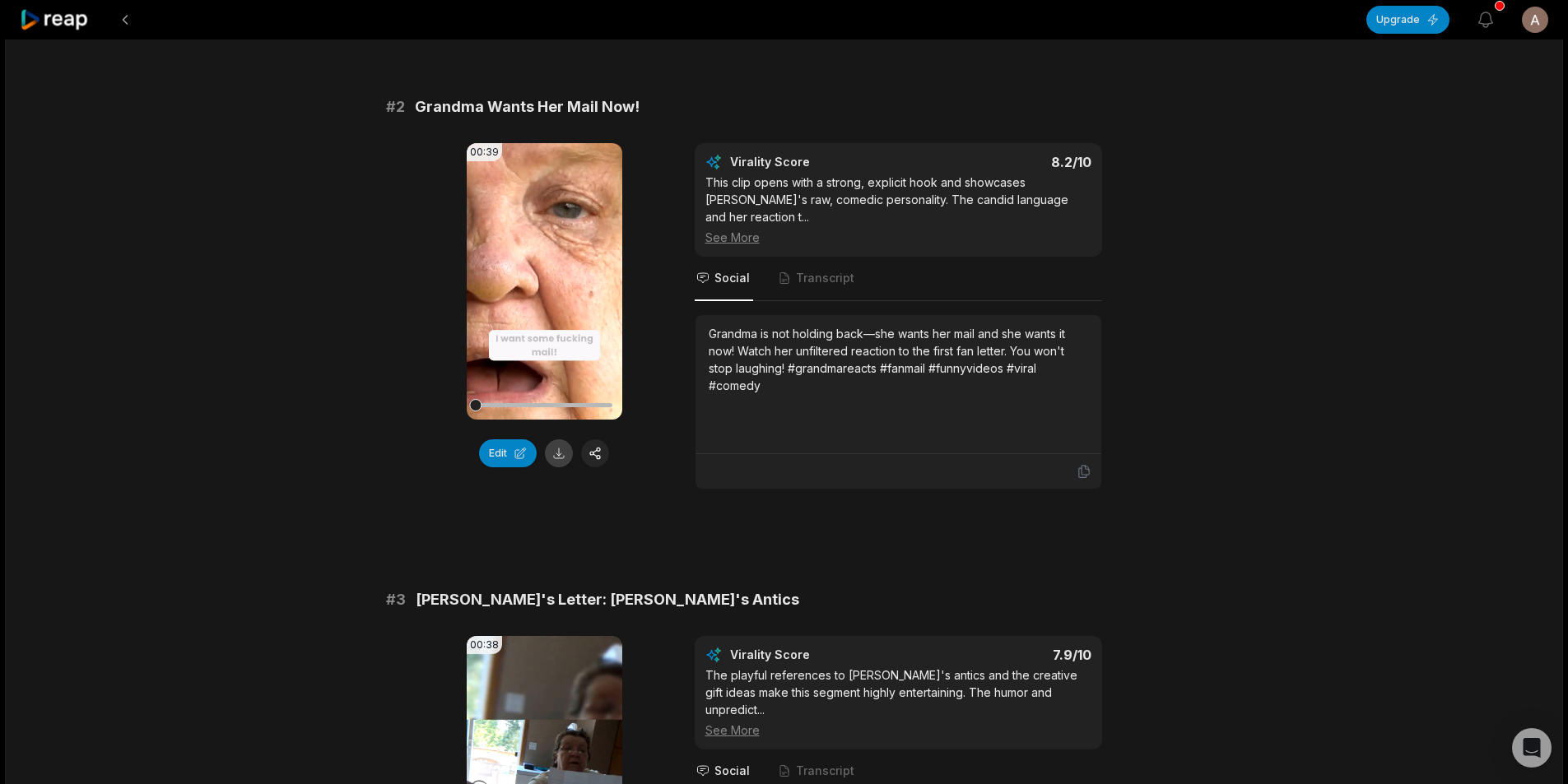
click at [562, 454] on button at bounding box center [559, 453] width 28 height 28
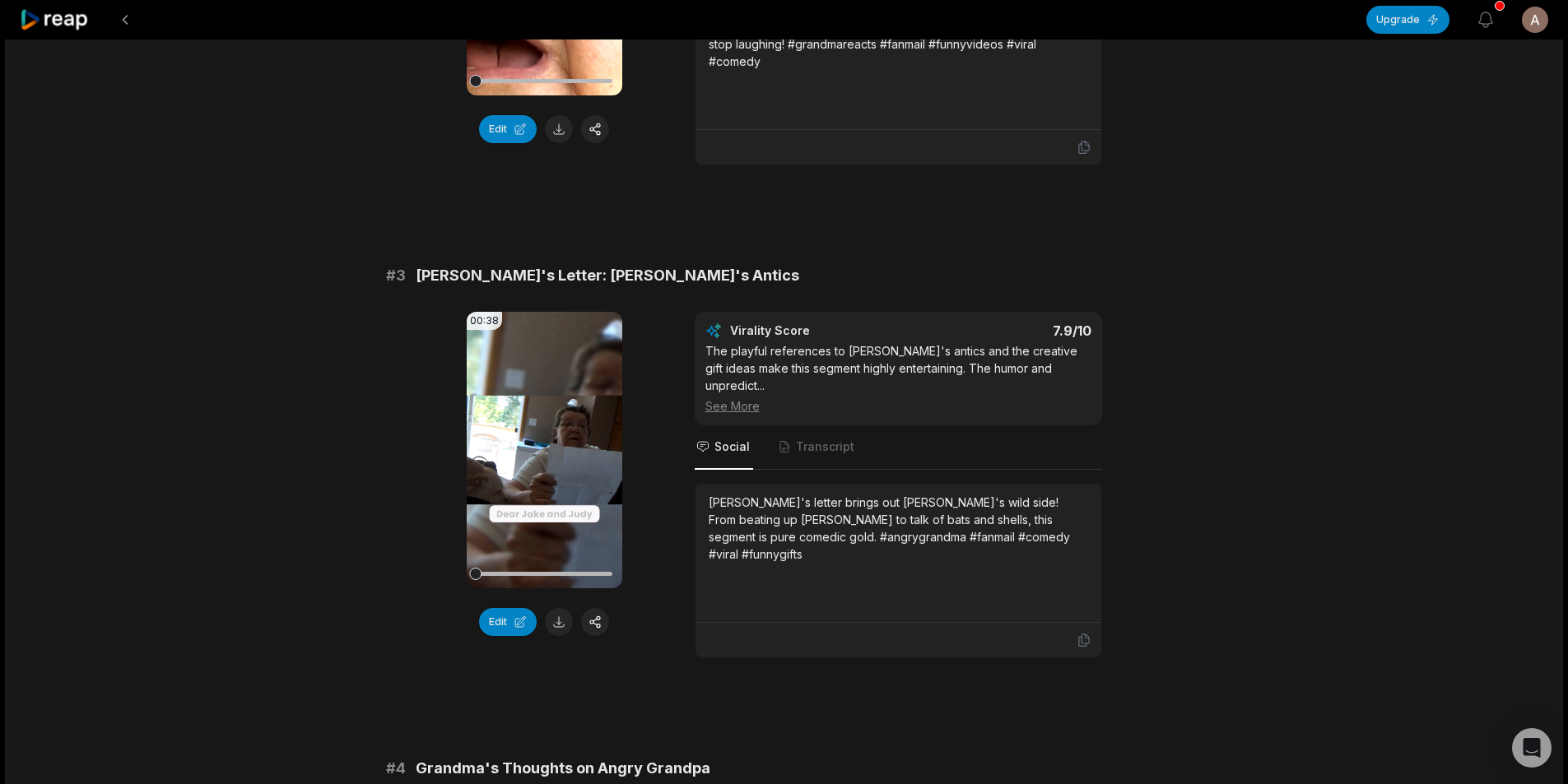
scroll to position [987, 0]
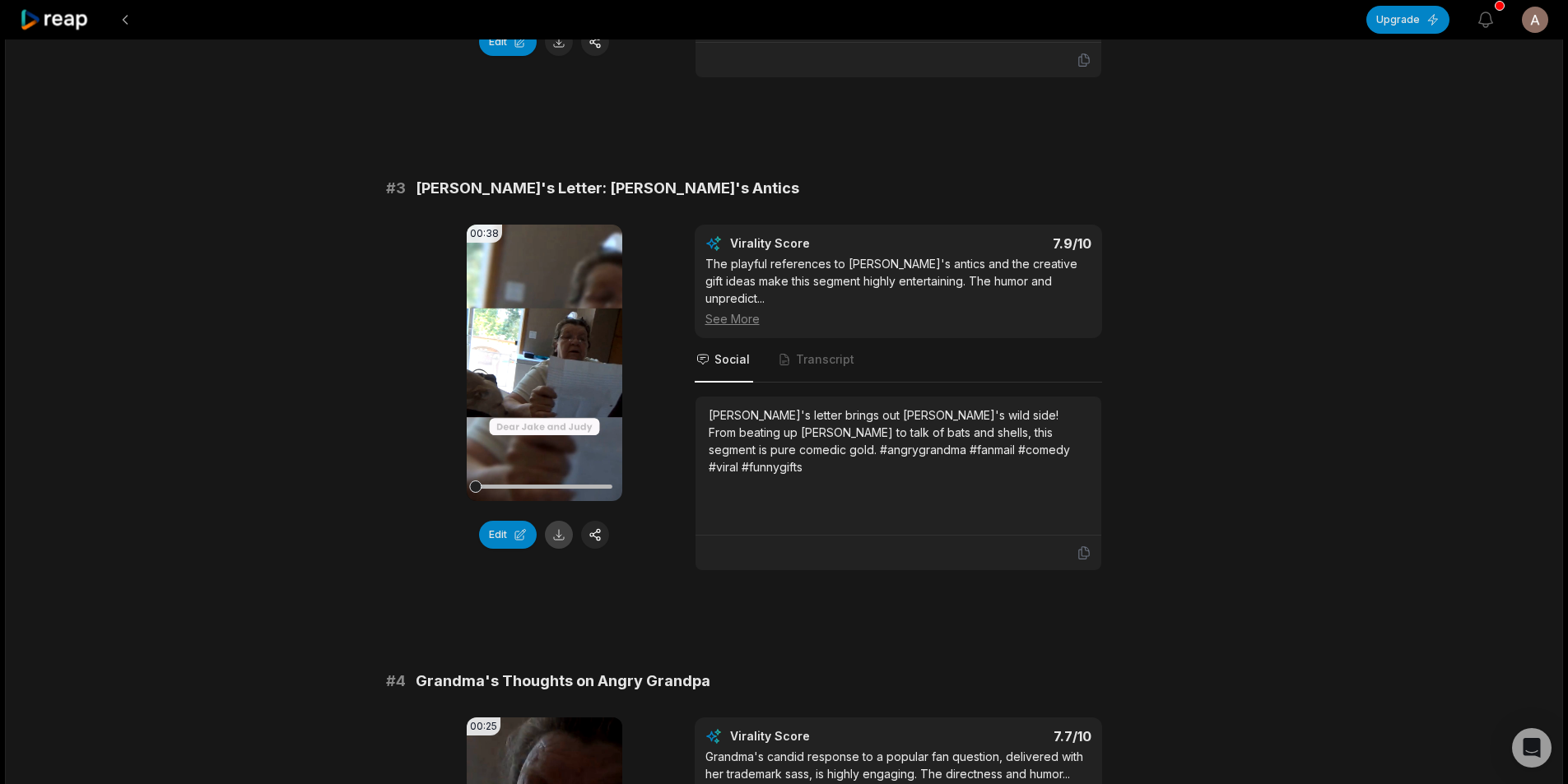
click at [554, 520] on button at bounding box center [559, 534] width 28 height 28
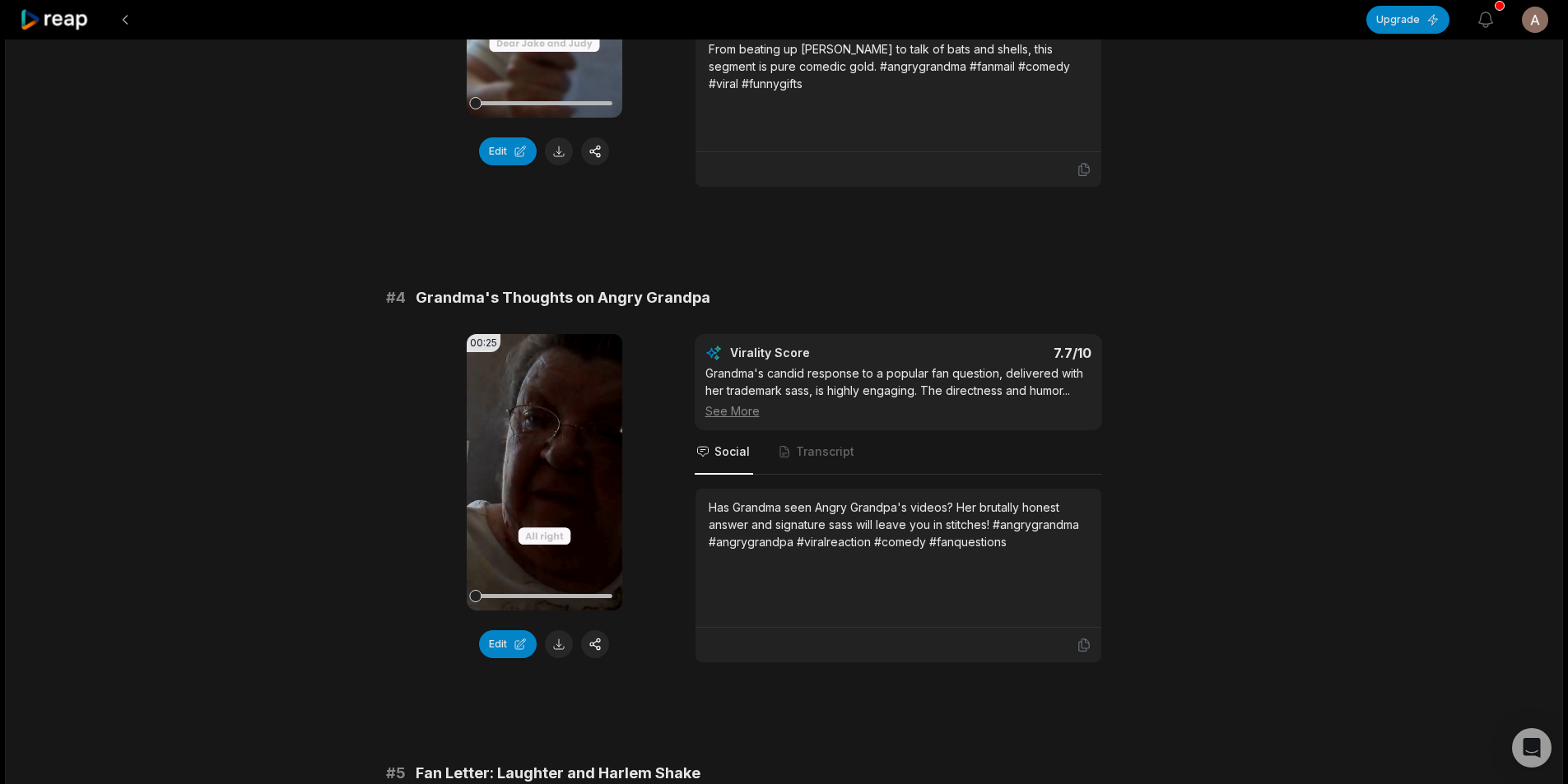
scroll to position [1399, 0]
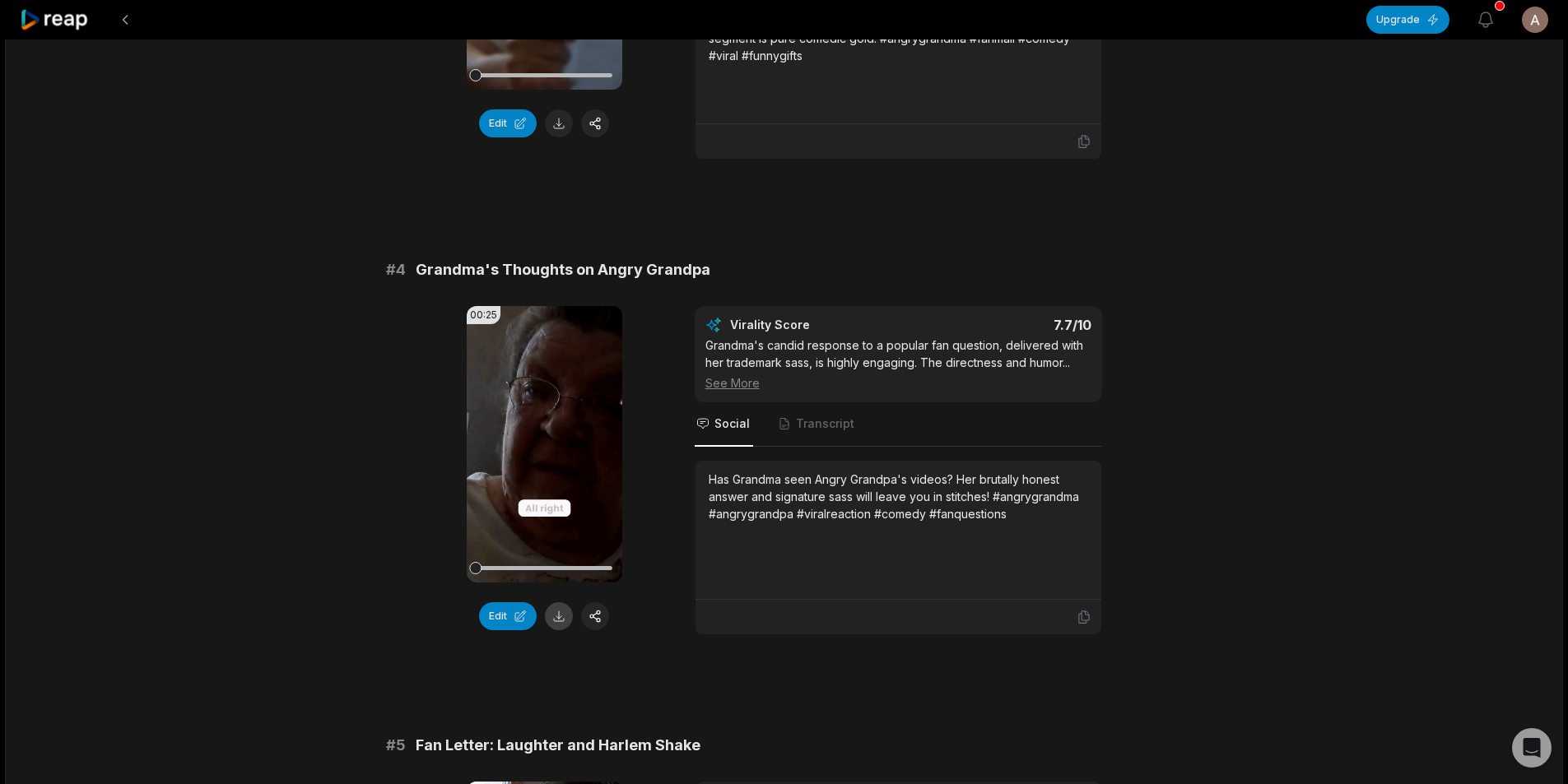
click at [557, 602] on button at bounding box center [559, 615] width 28 height 28
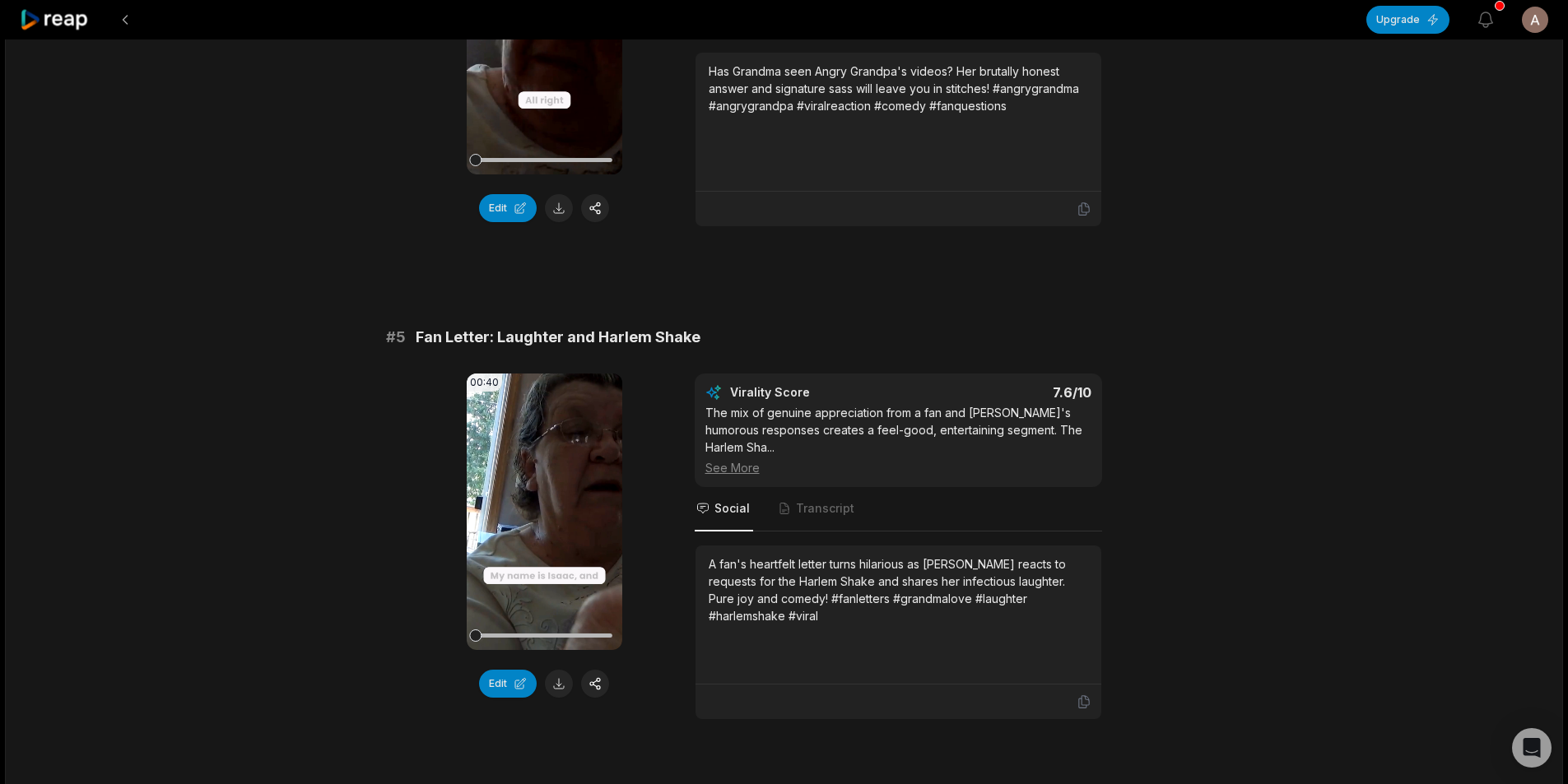
scroll to position [1810, 0]
click at [555, 666] on button at bounding box center [559, 680] width 28 height 28
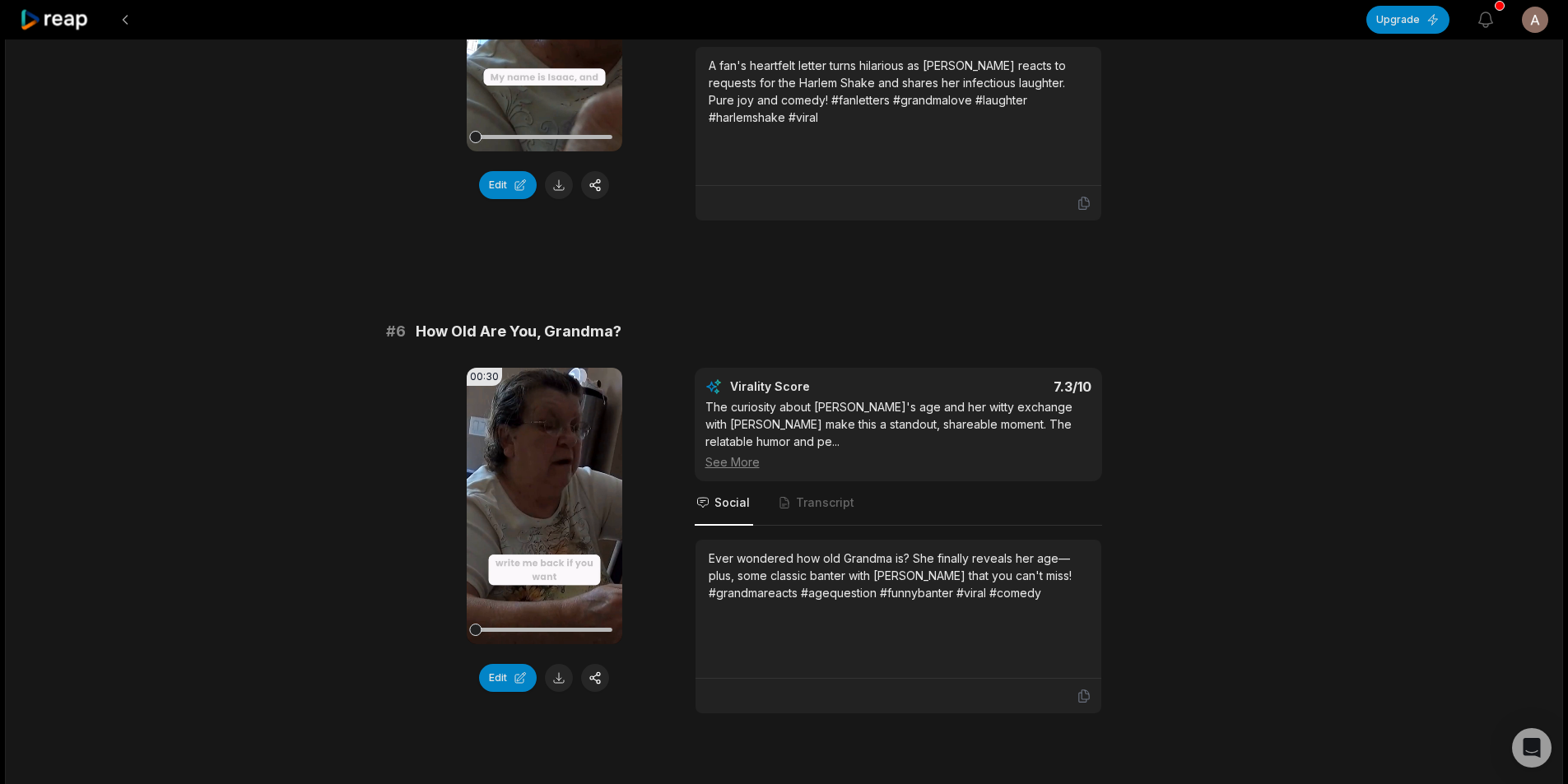
scroll to position [2468, 0]
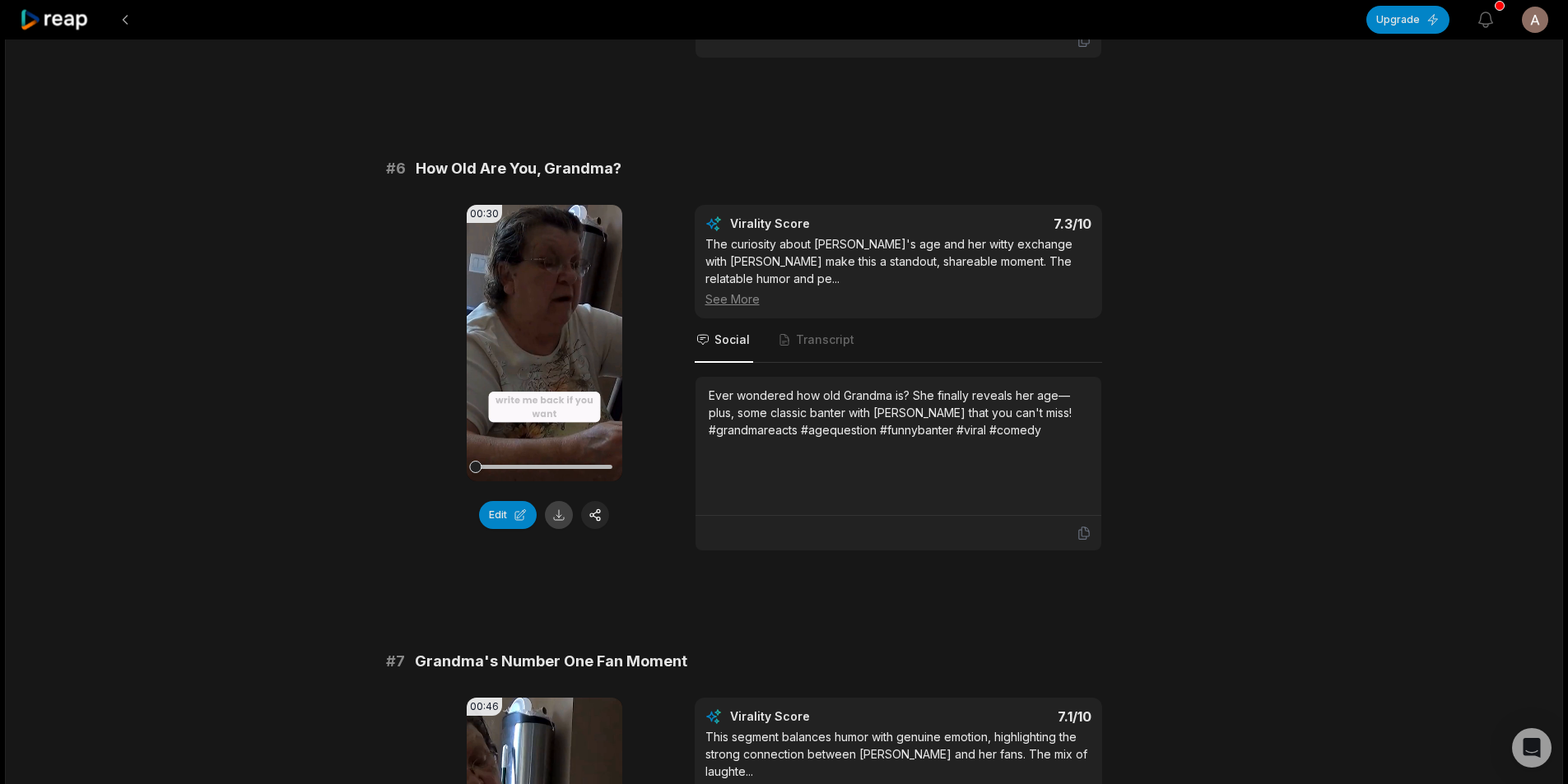
click at [555, 501] on button at bounding box center [559, 515] width 28 height 28
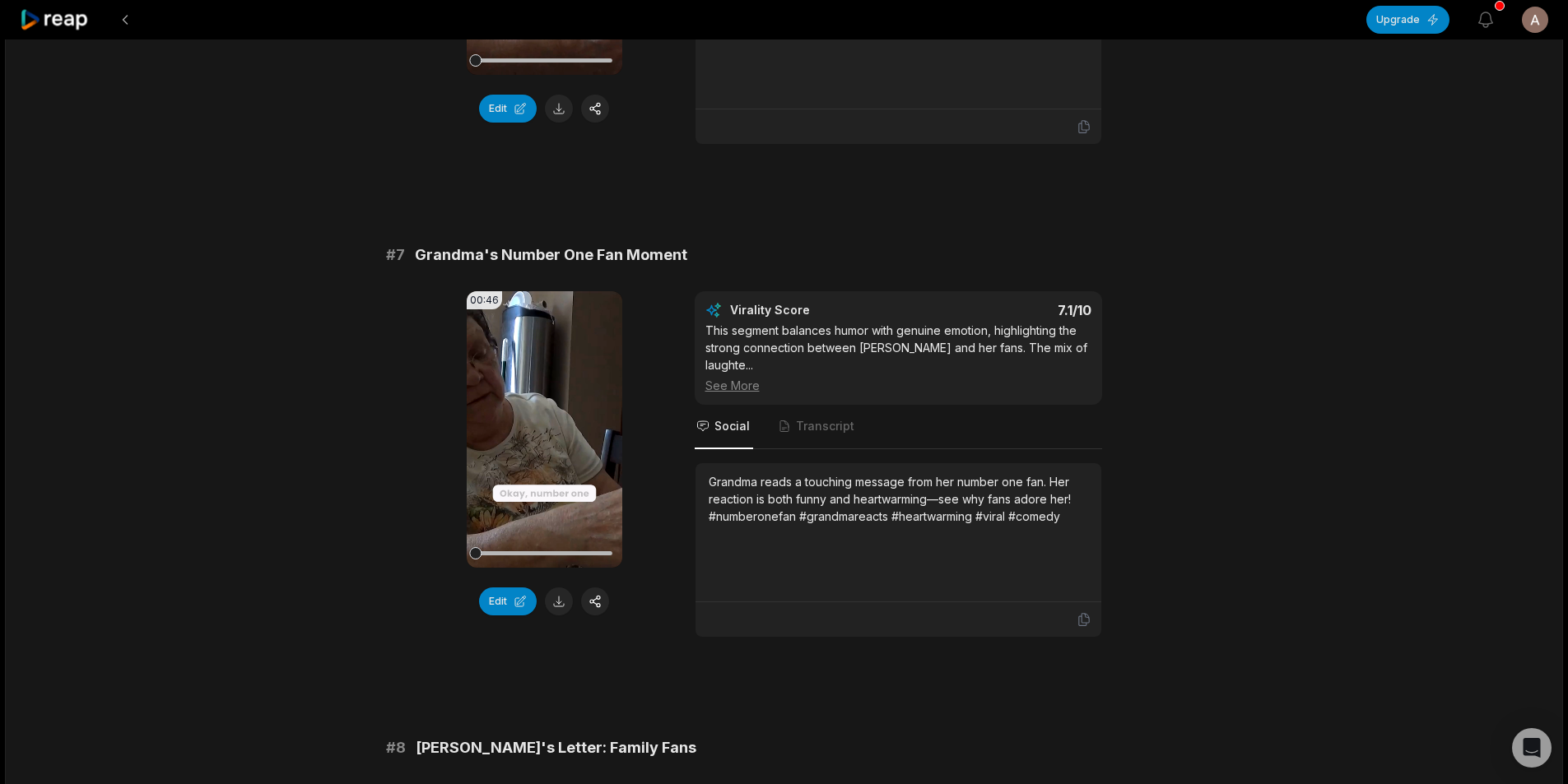
scroll to position [2879, 0]
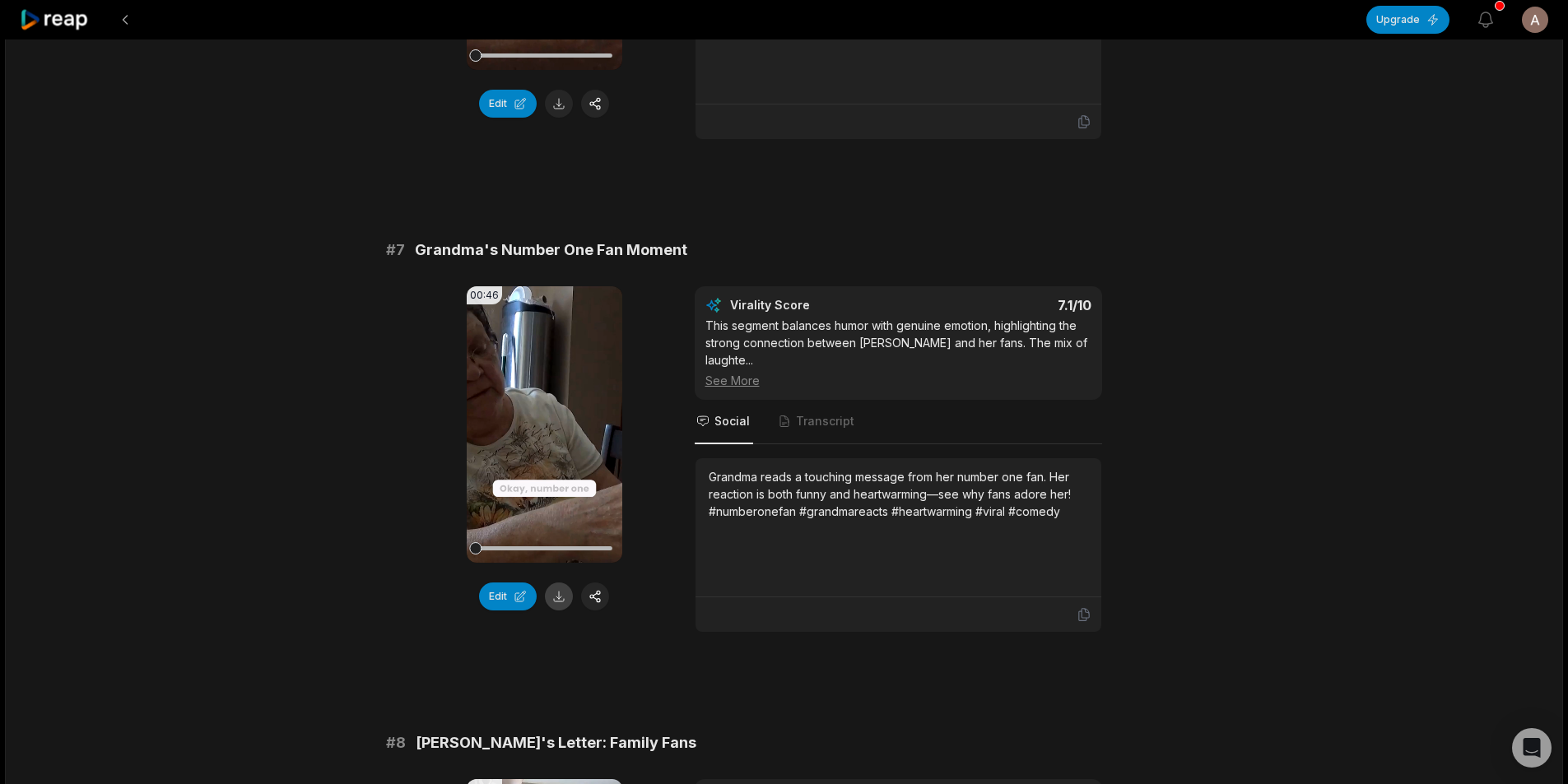
click at [557, 583] on button at bounding box center [559, 596] width 28 height 28
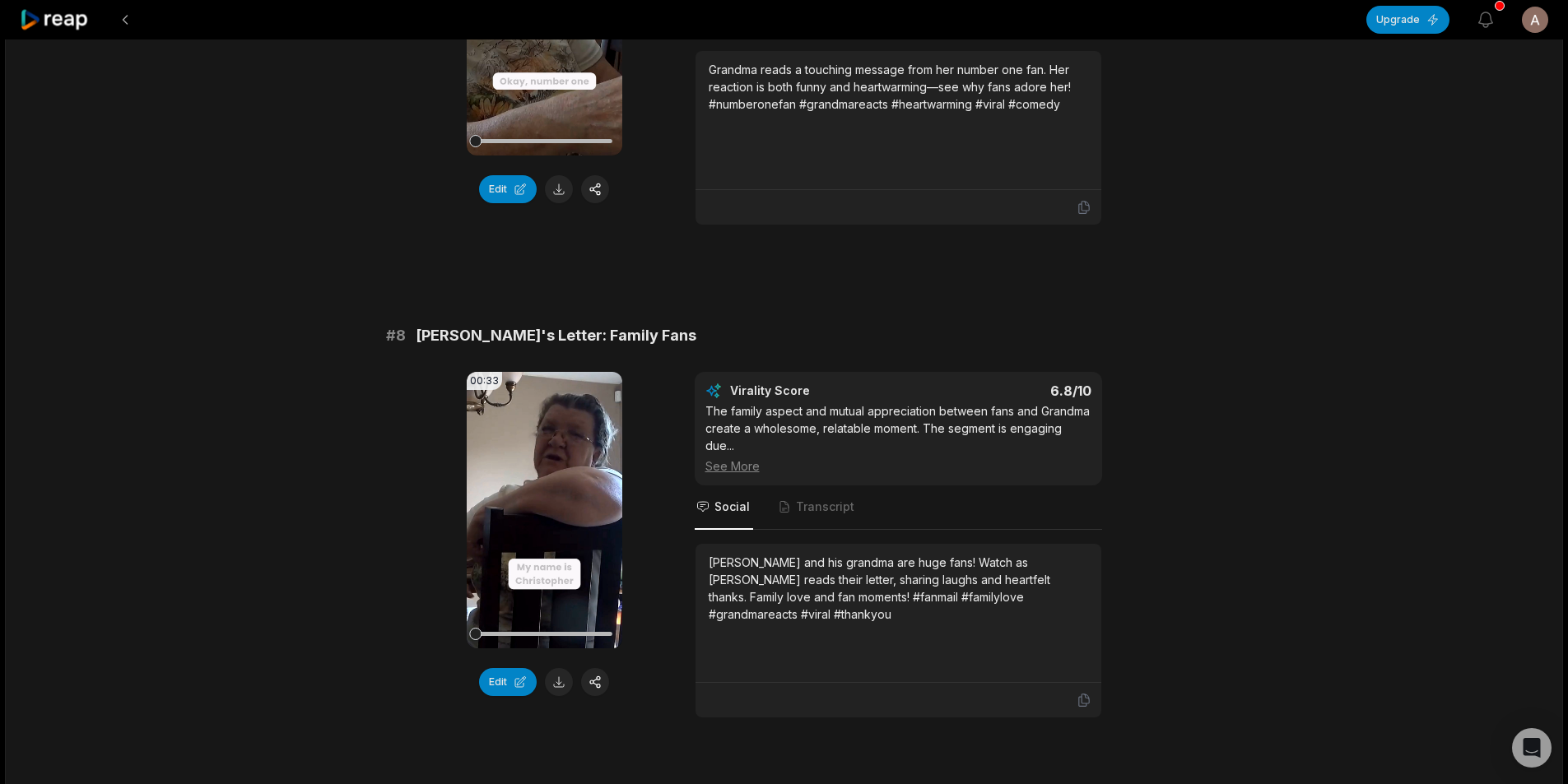
scroll to position [3290, 0]
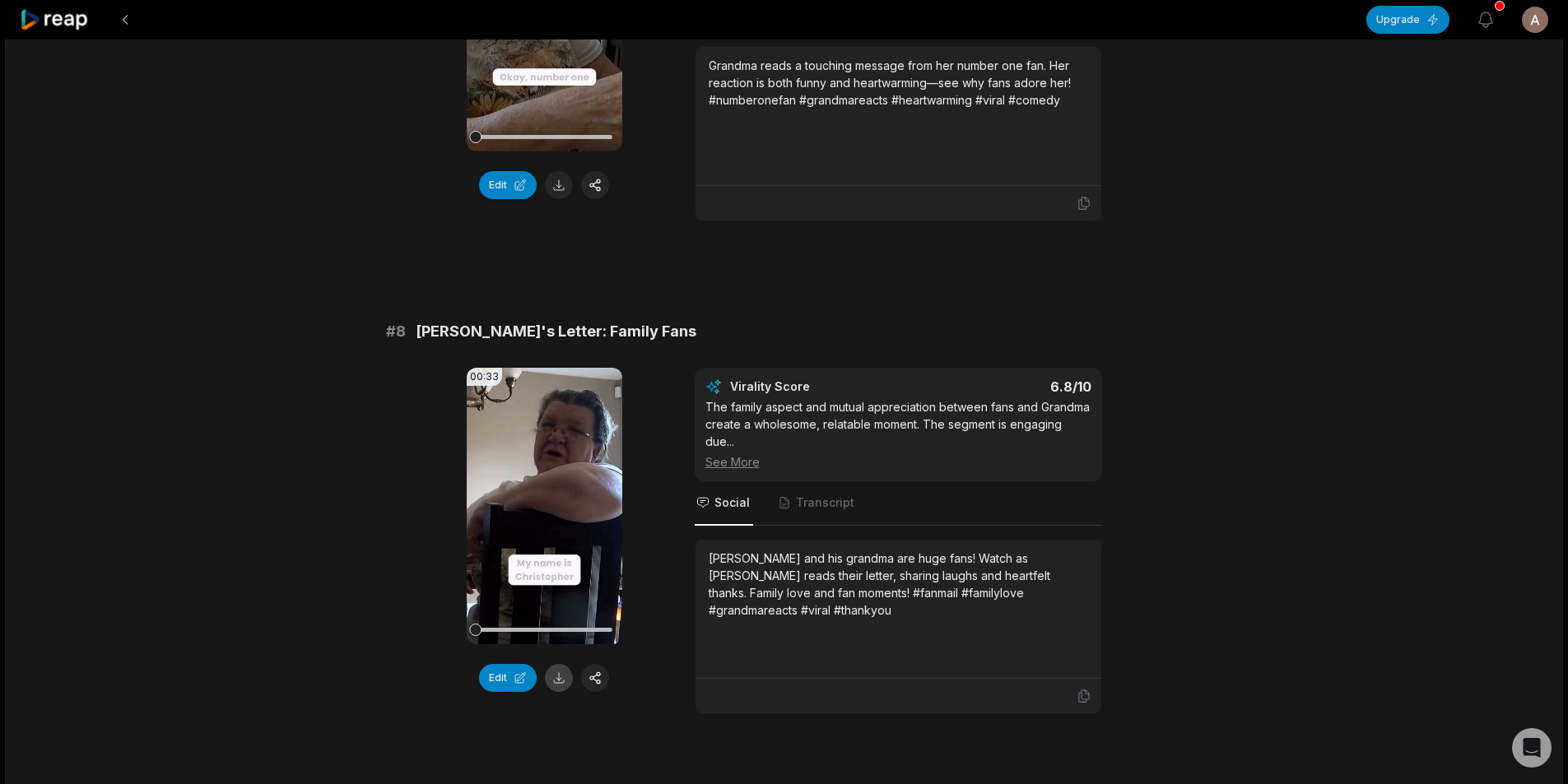
click at [560, 663] on button at bounding box center [559, 677] width 28 height 28
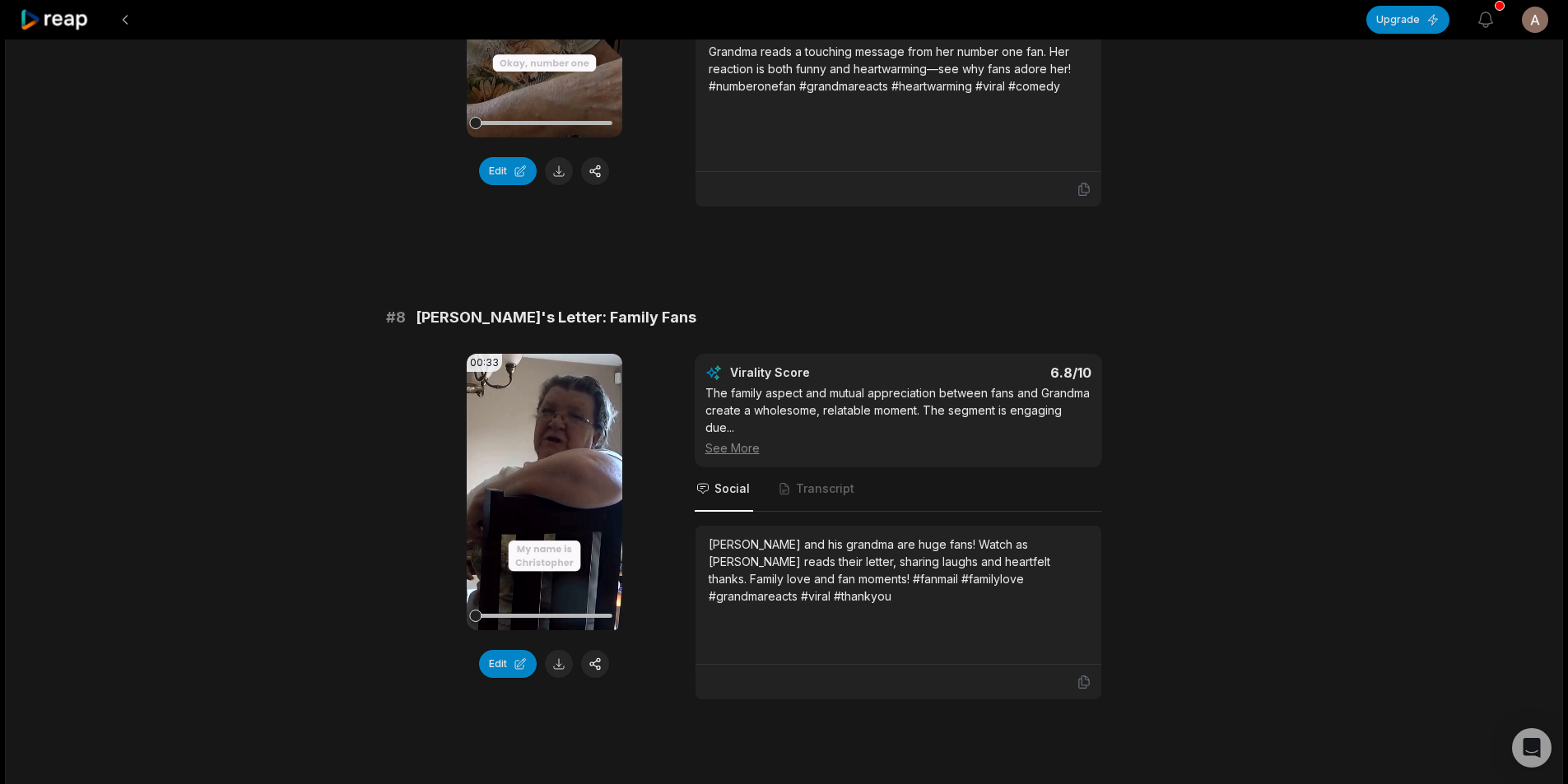
scroll to position [3310, 0]
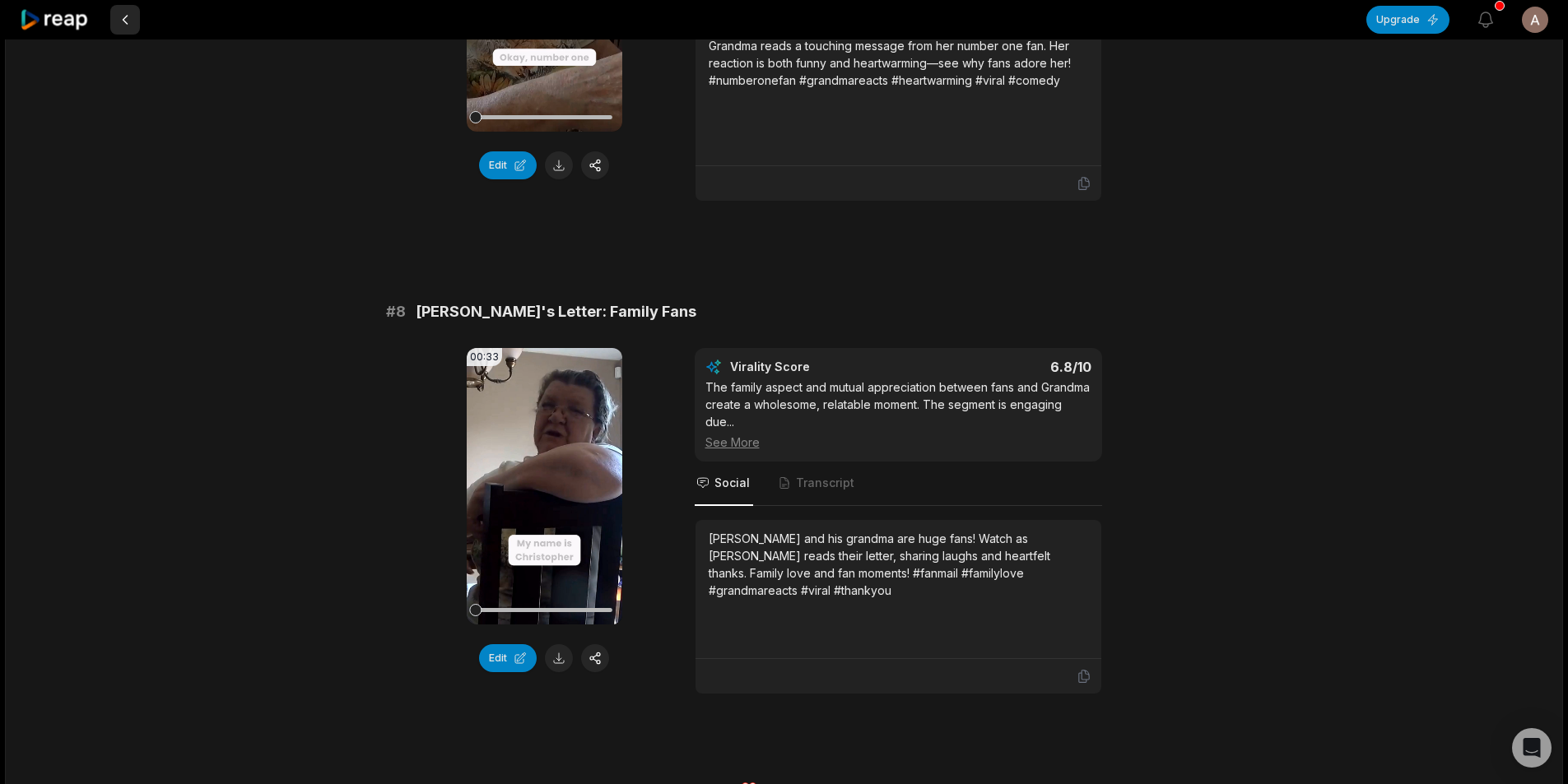
click at [117, 21] on button at bounding box center [125, 19] width 30 height 30
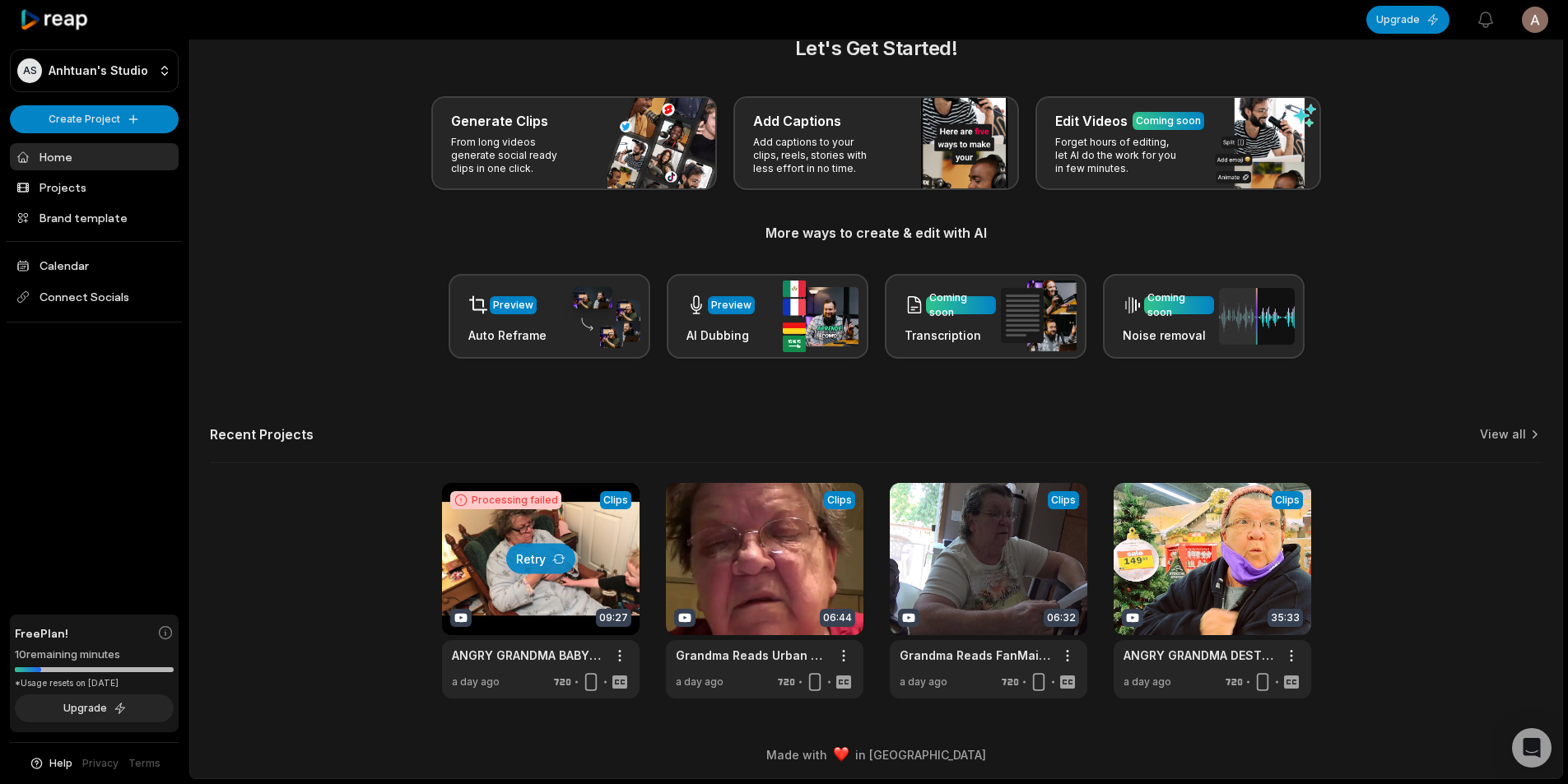
scroll to position [37, 0]
click at [744, 605] on link at bounding box center [765, 591] width 198 height 216
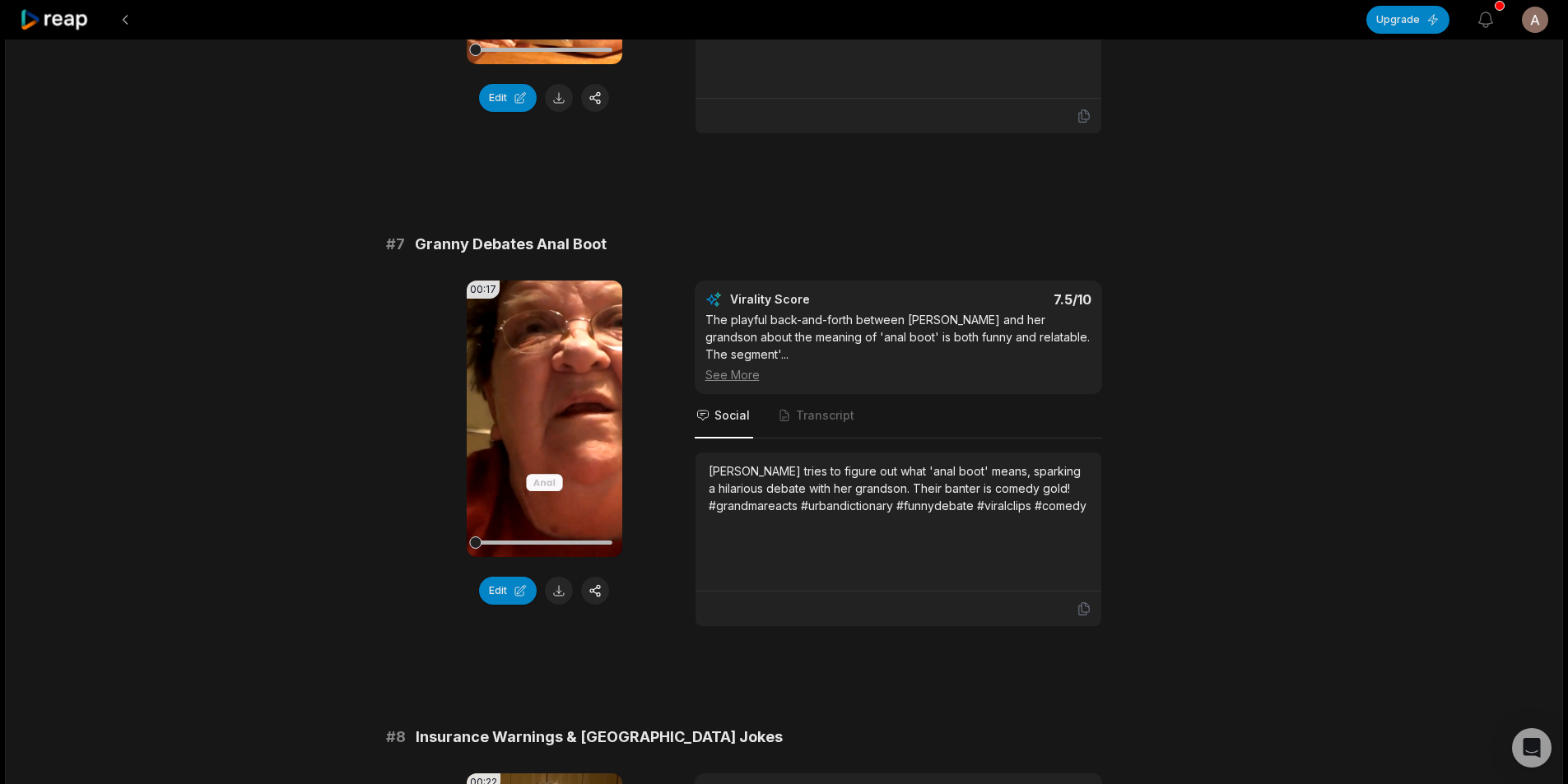
scroll to position [3163, 0]
